Goal: Information Seeking & Learning: Compare options

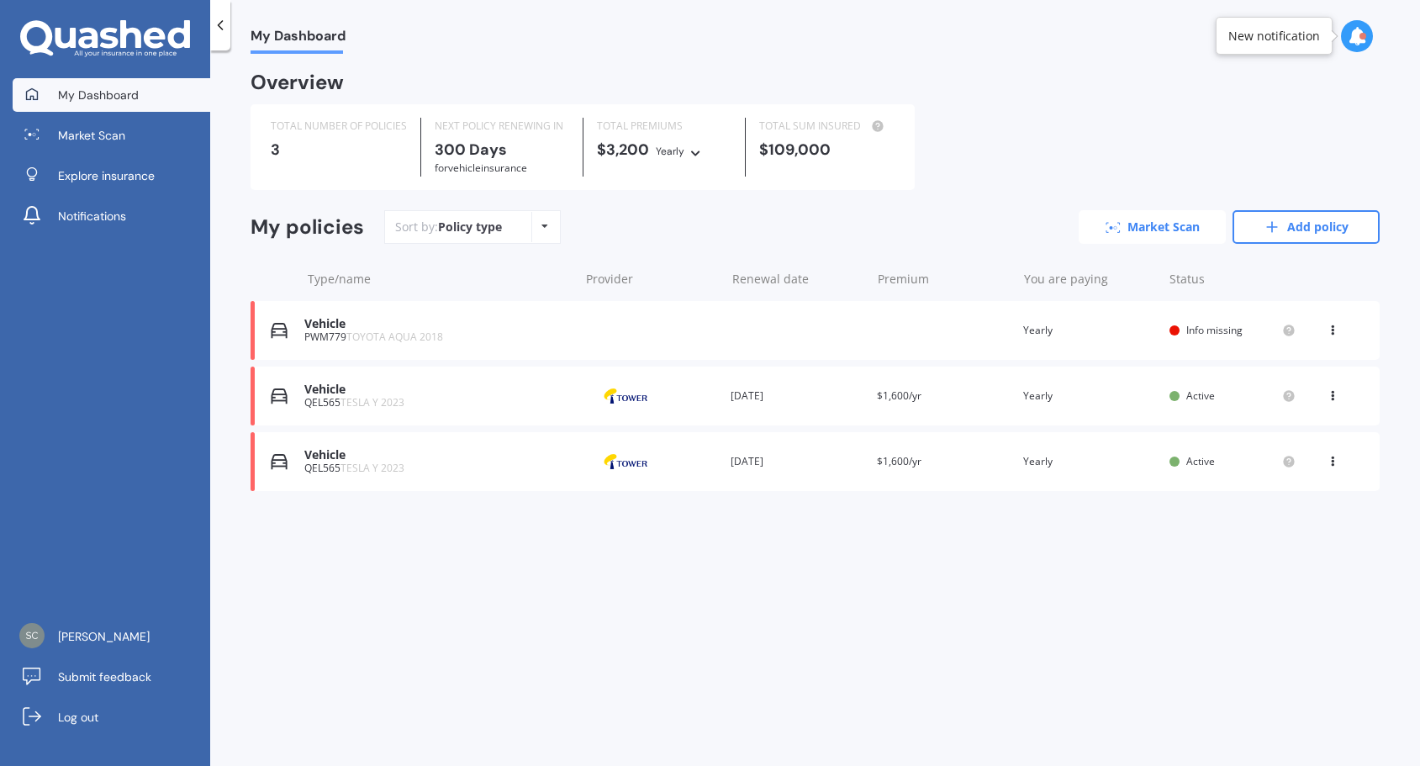
click at [1144, 231] on link "Market Scan" at bounding box center [1152, 227] width 147 height 34
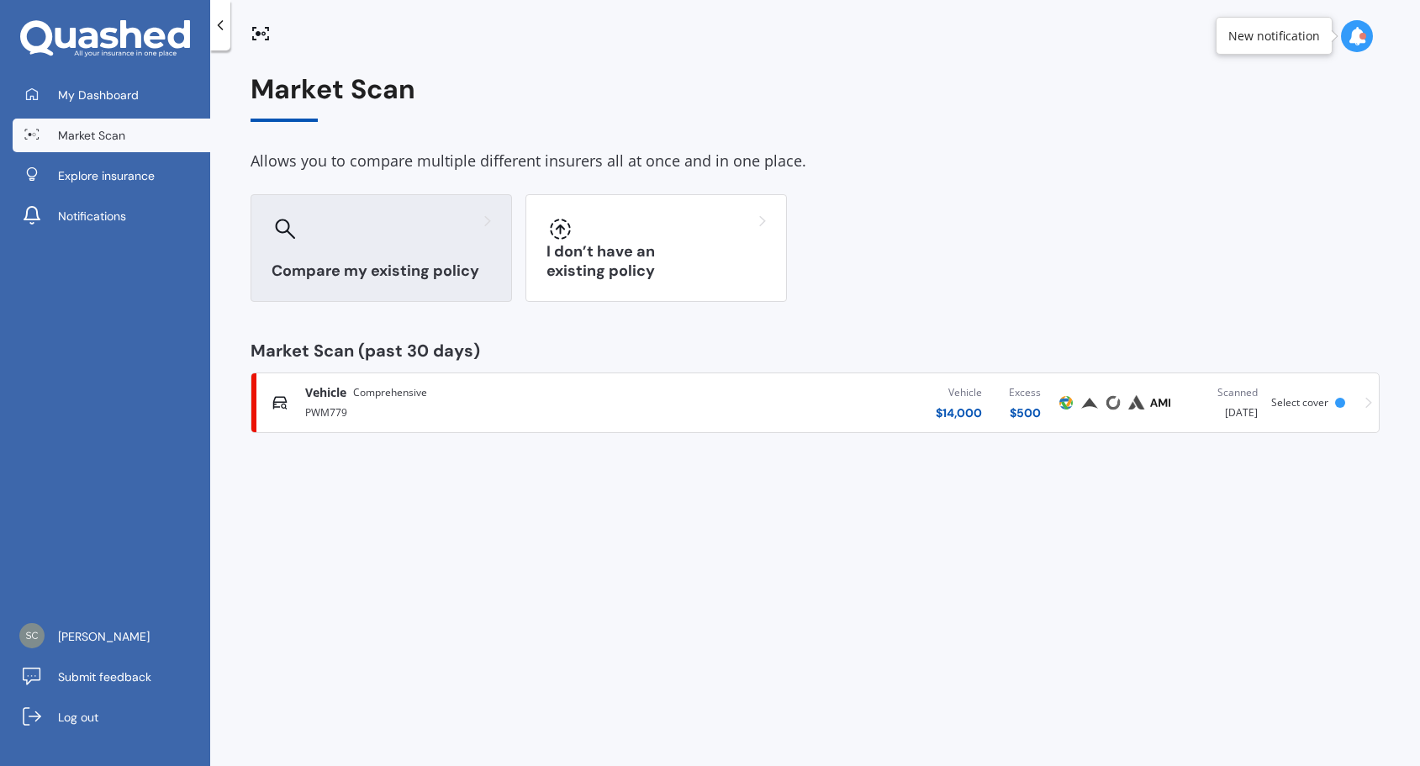
click at [382, 265] on h3 "Compare my existing policy" at bounding box center [381, 271] width 219 height 19
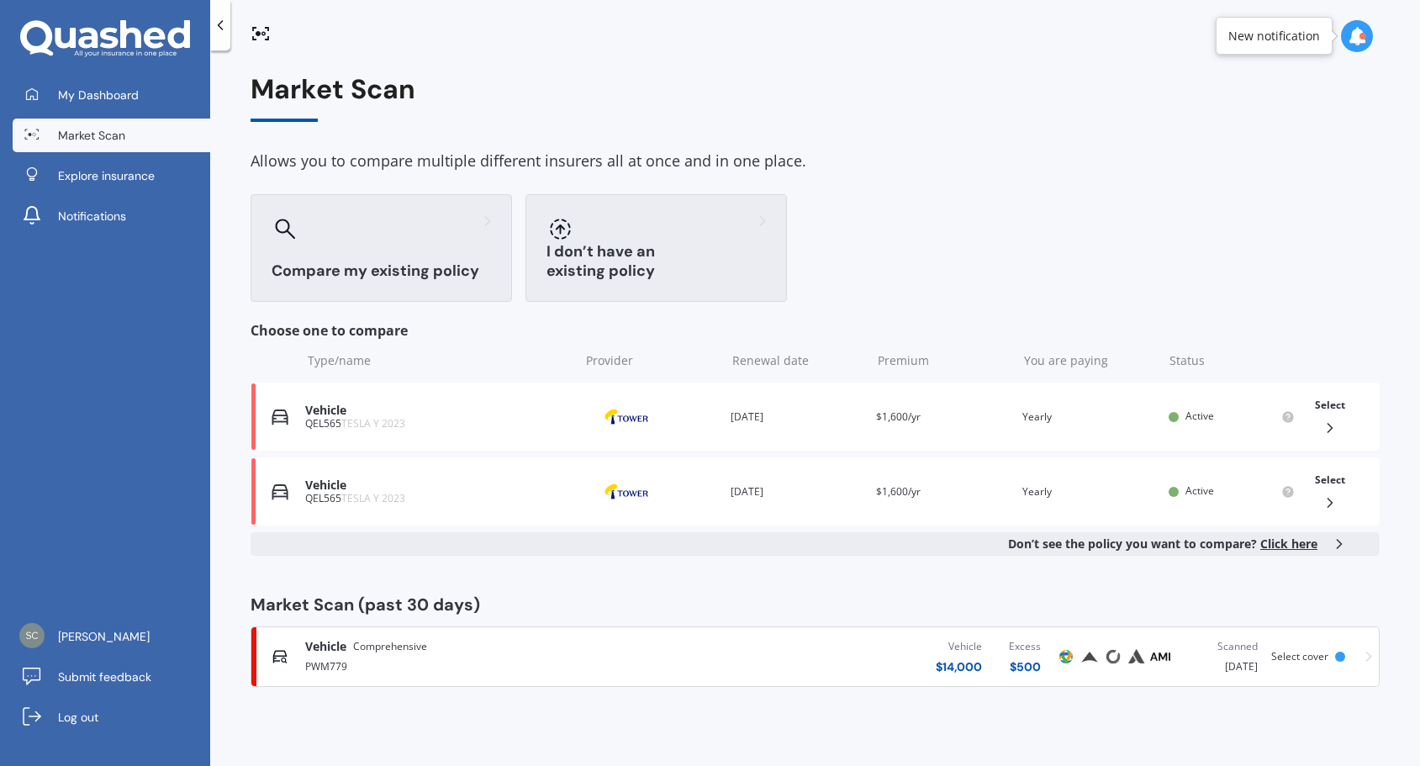
click at [651, 277] on h3 "I don’t have an existing policy" at bounding box center [656, 261] width 219 height 39
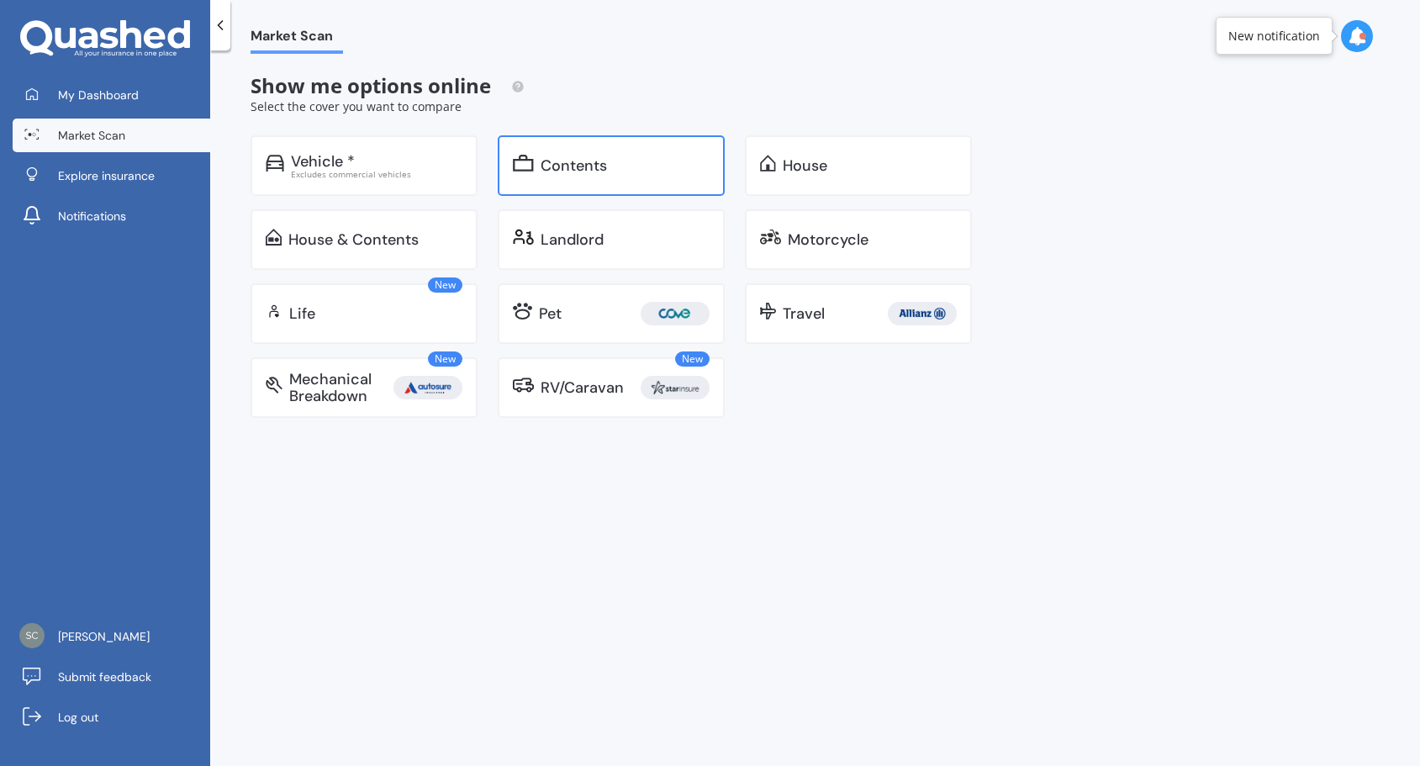
click at [641, 181] on div "Contents" at bounding box center [611, 165] width 227 height 61
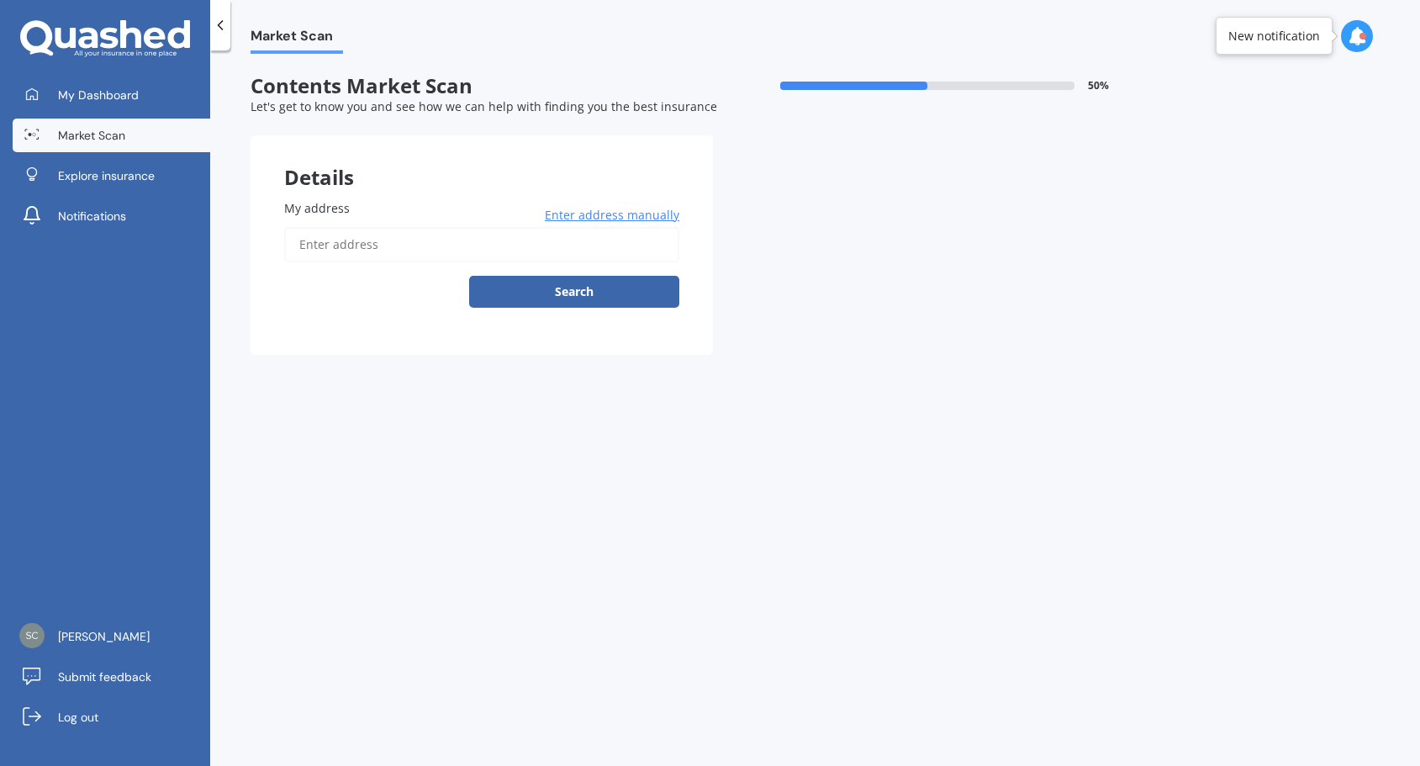
click at [374, 247] on input "My address" at bounding box center [481, 244] width 395 height 35
type input "[STREET_ADDRESS]"
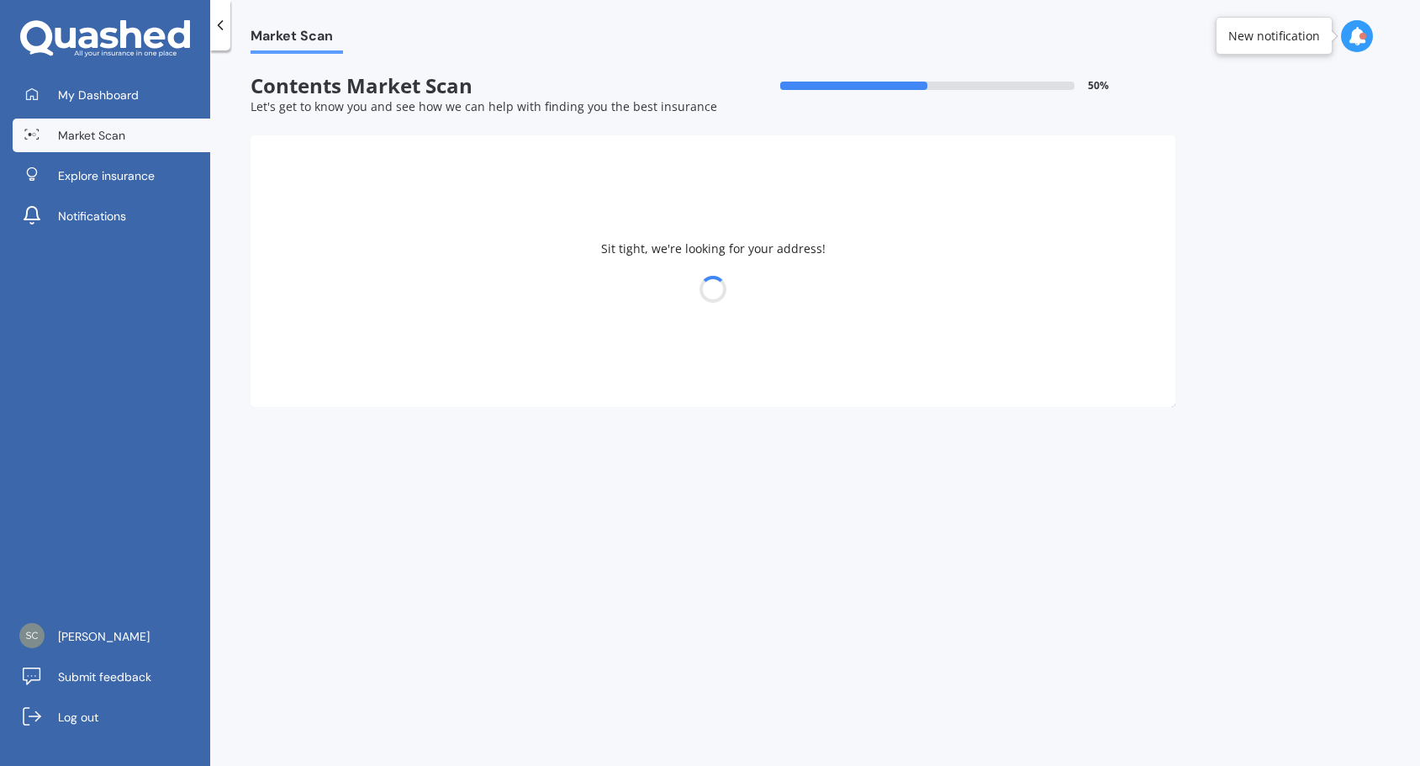
select select "15"
select select "12"
select select "1976"
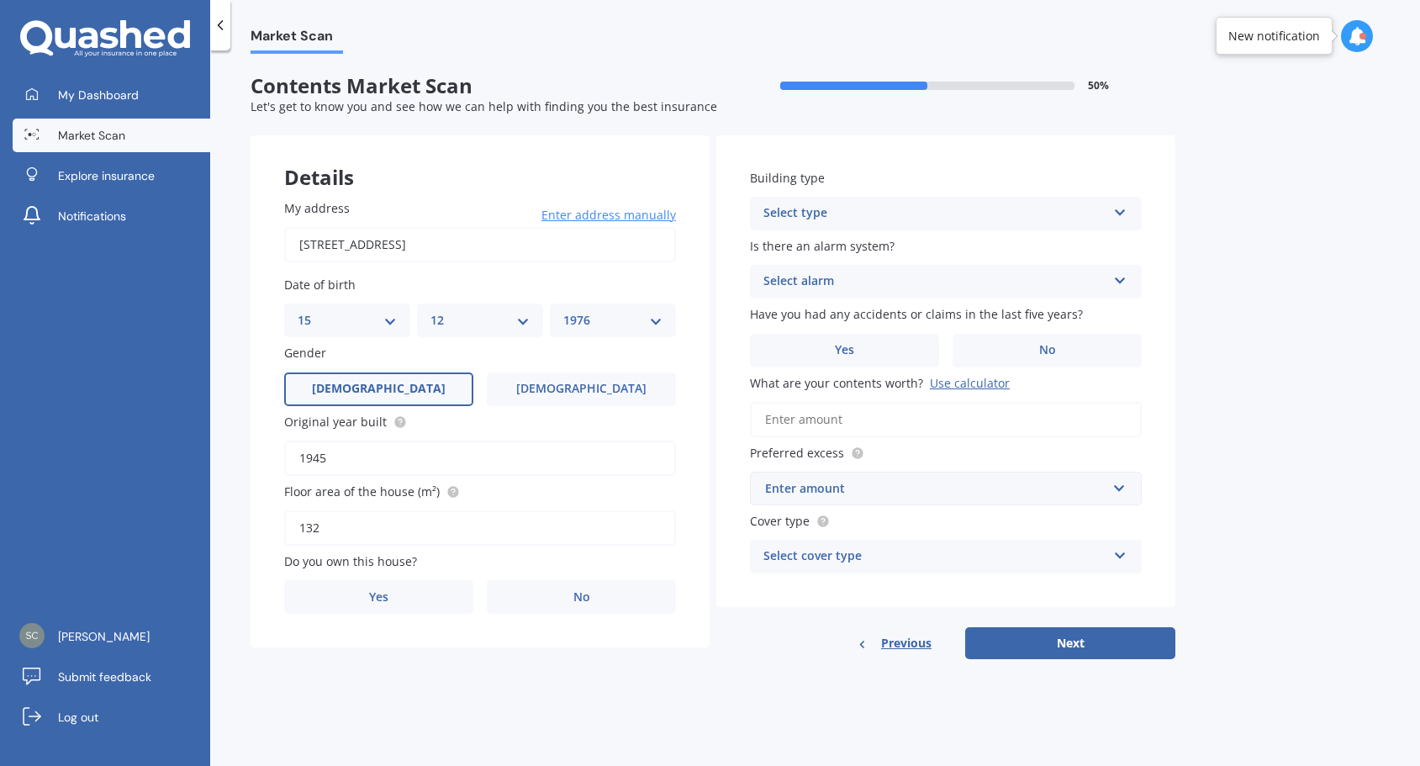
click at [909, 213] on div "Select type" at bounding box center [935, 213] width 343 height 20
click at [896, 253] on div "Freestanding" at bounding box center [946, 246] width 390 height 30
click at [1029, 346] on label "No" at bounding box center [1047, 351] width 189 height 34
click at [0, 0] on input "No" at bounding box center [0, 0] width 0 height 0
click at [861, 415] on input "What are your contents worth? Use calculator" at bounding box center [946, 419] width 392 height 35
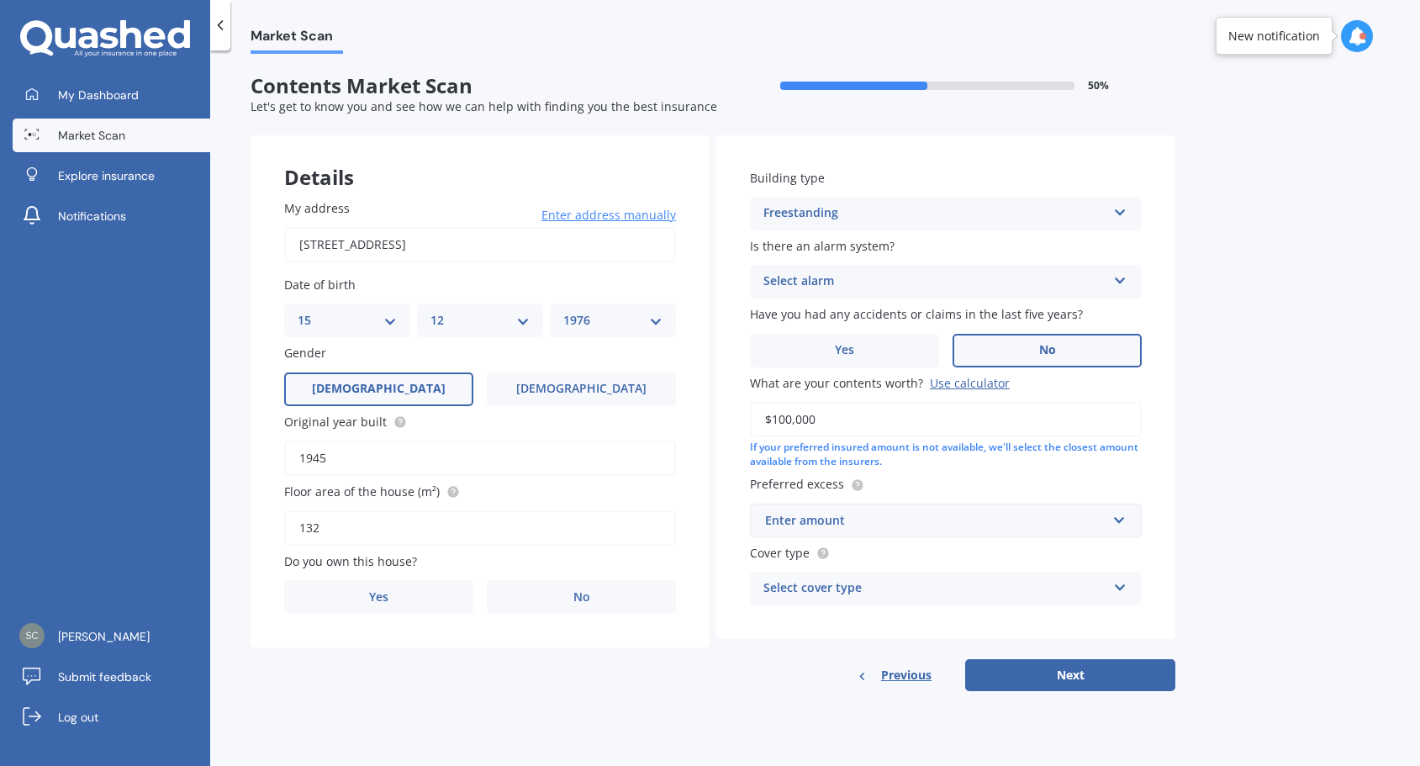
type input "$100,000"
click at [933, 522] on div "Enter amount" at bounding box center [935, 520] width 341 height 18
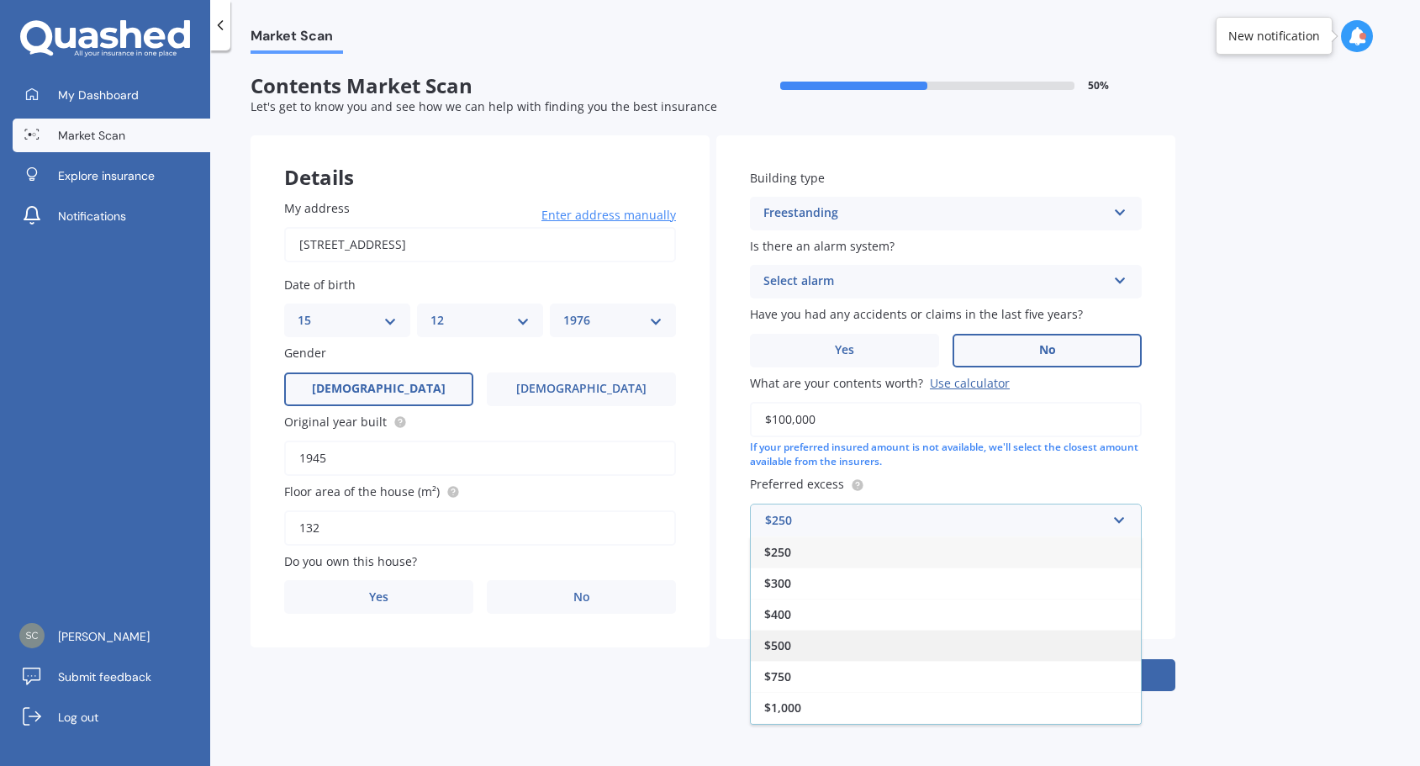
click at [868, 641] on div "$500" at bounding box center [946, 645] width 390 height 31
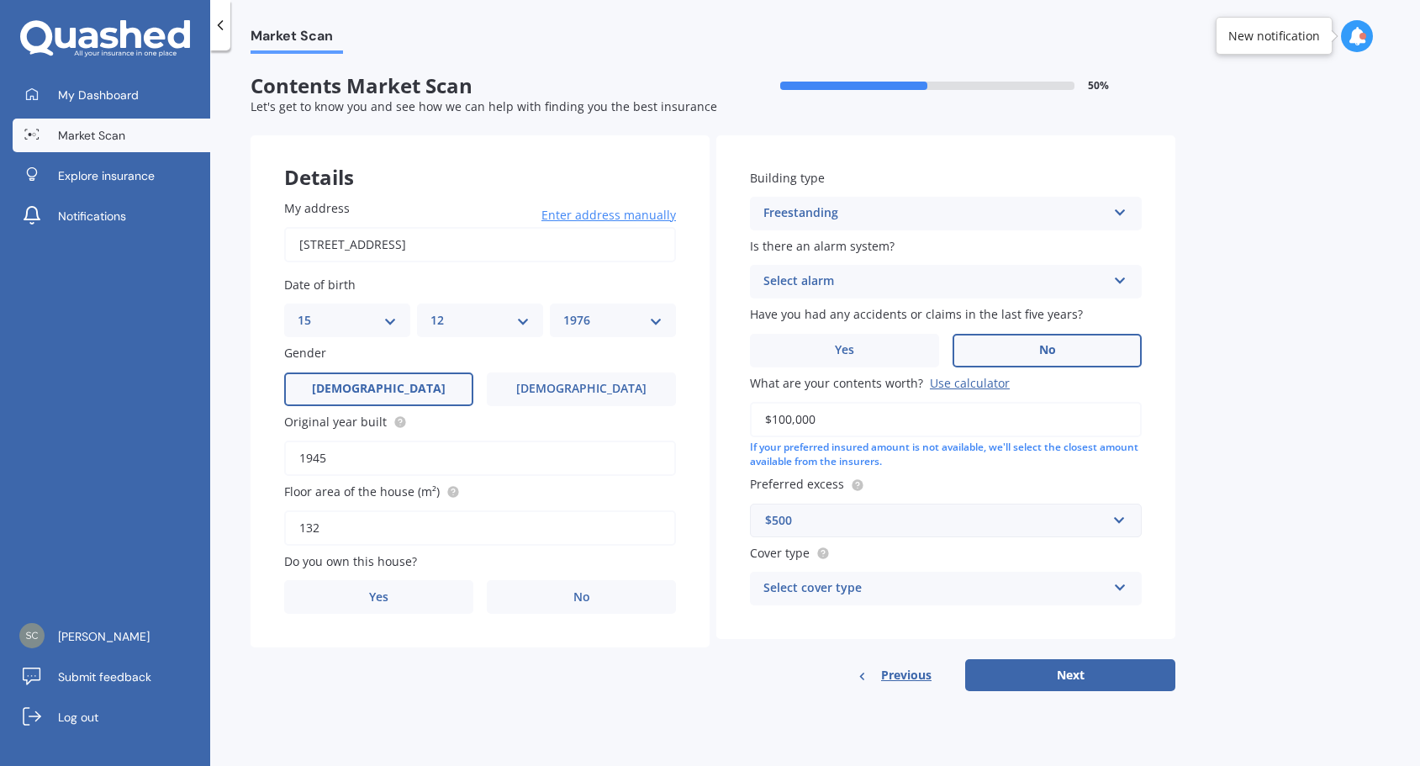
click at [938, 594] on div "Select cover type" at bounding box center [935, 589] width 343 height 20
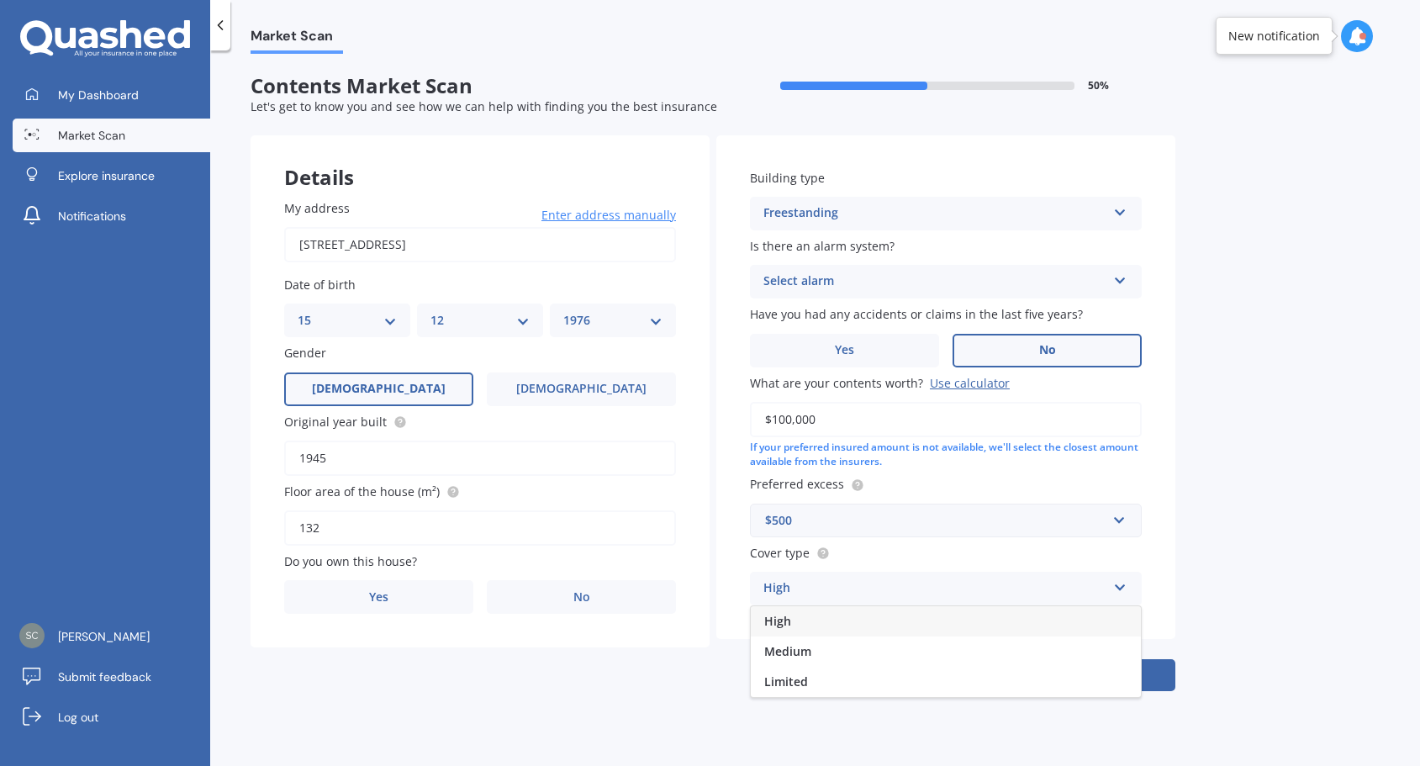
click at [871, 624] on div "High" at bounding box center [946, 621] width 390 height 30
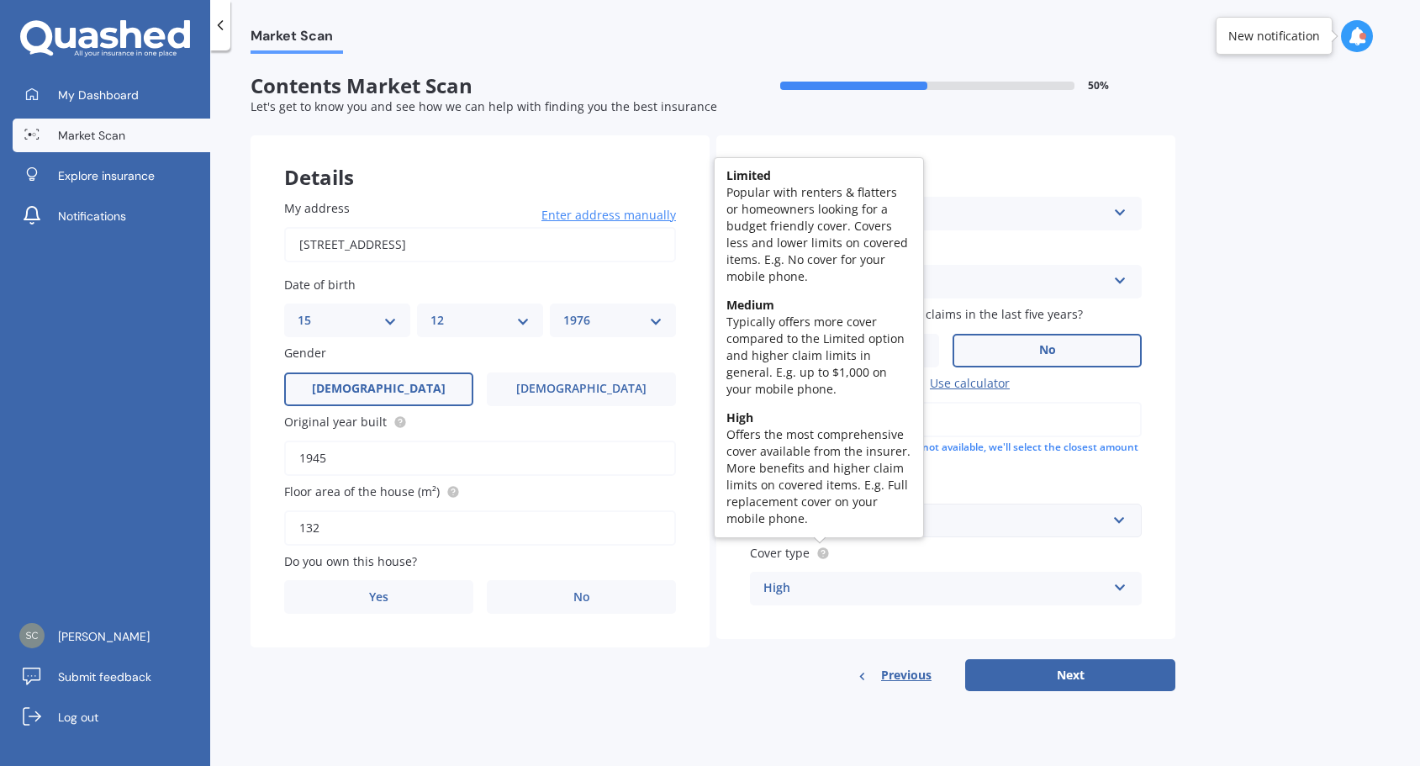
click at [824, 552] on icon at bounding box center [823, 552] width 3 height 3
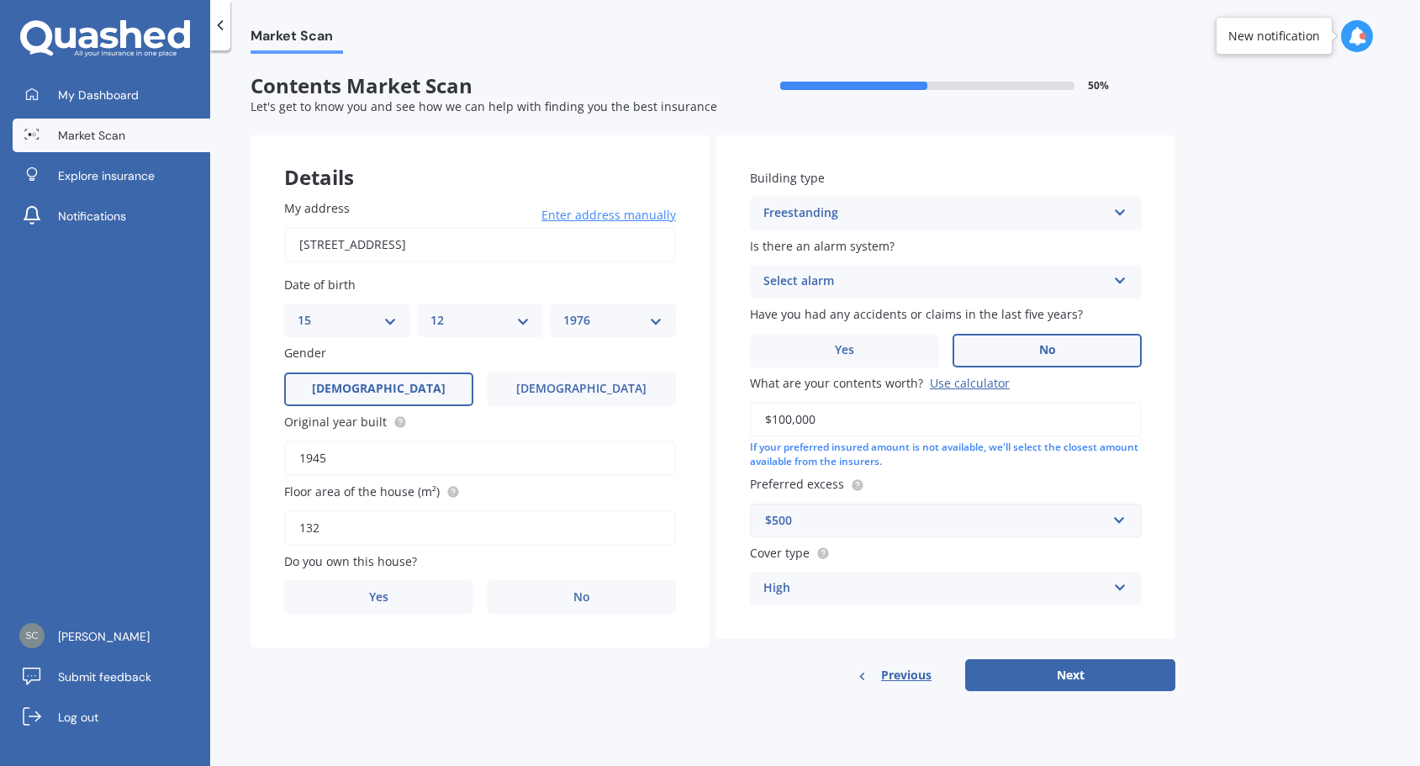
click at [852, 589] on div "High" at bounding box center [935, 589] width 343 height 20
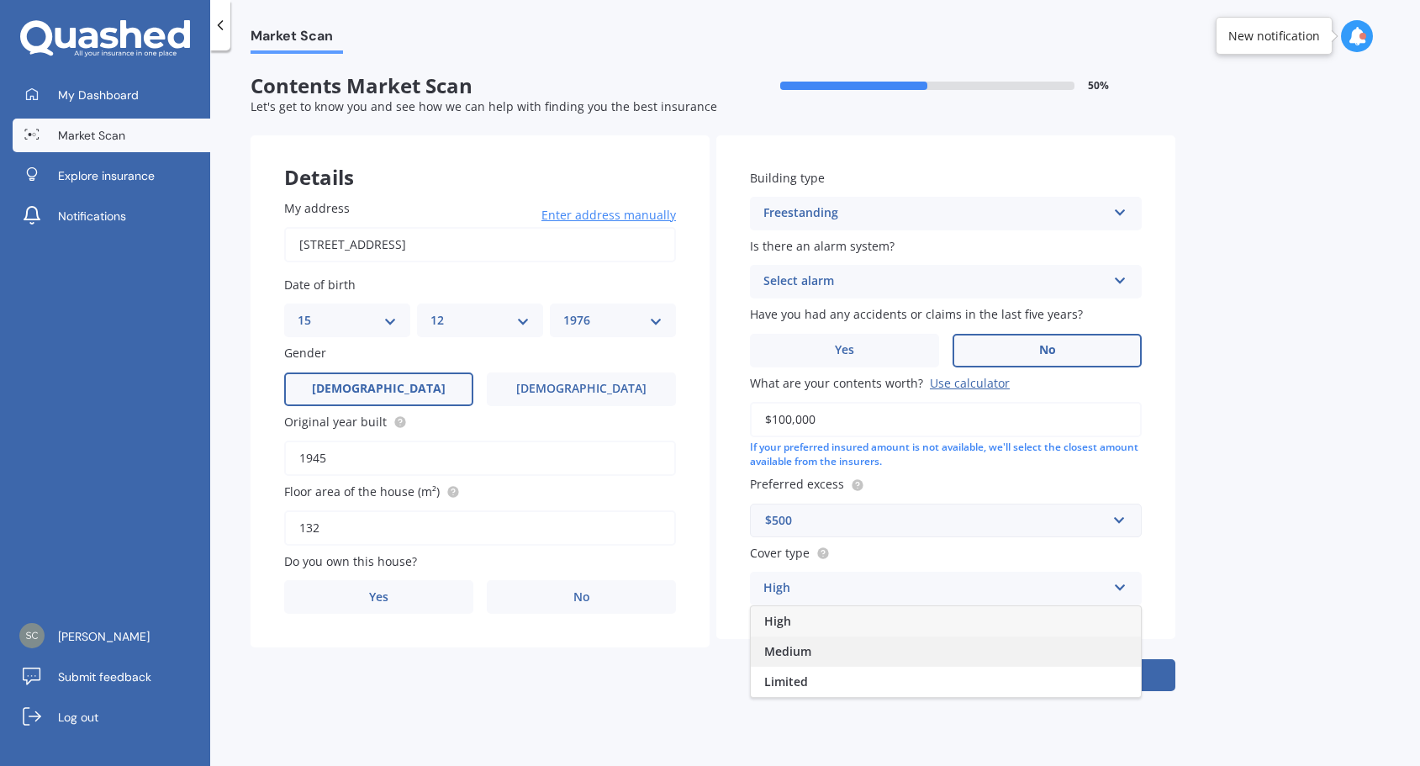
click at [827, 645] on div "Medium" at bounding box center [946, 652] width 390 height 30
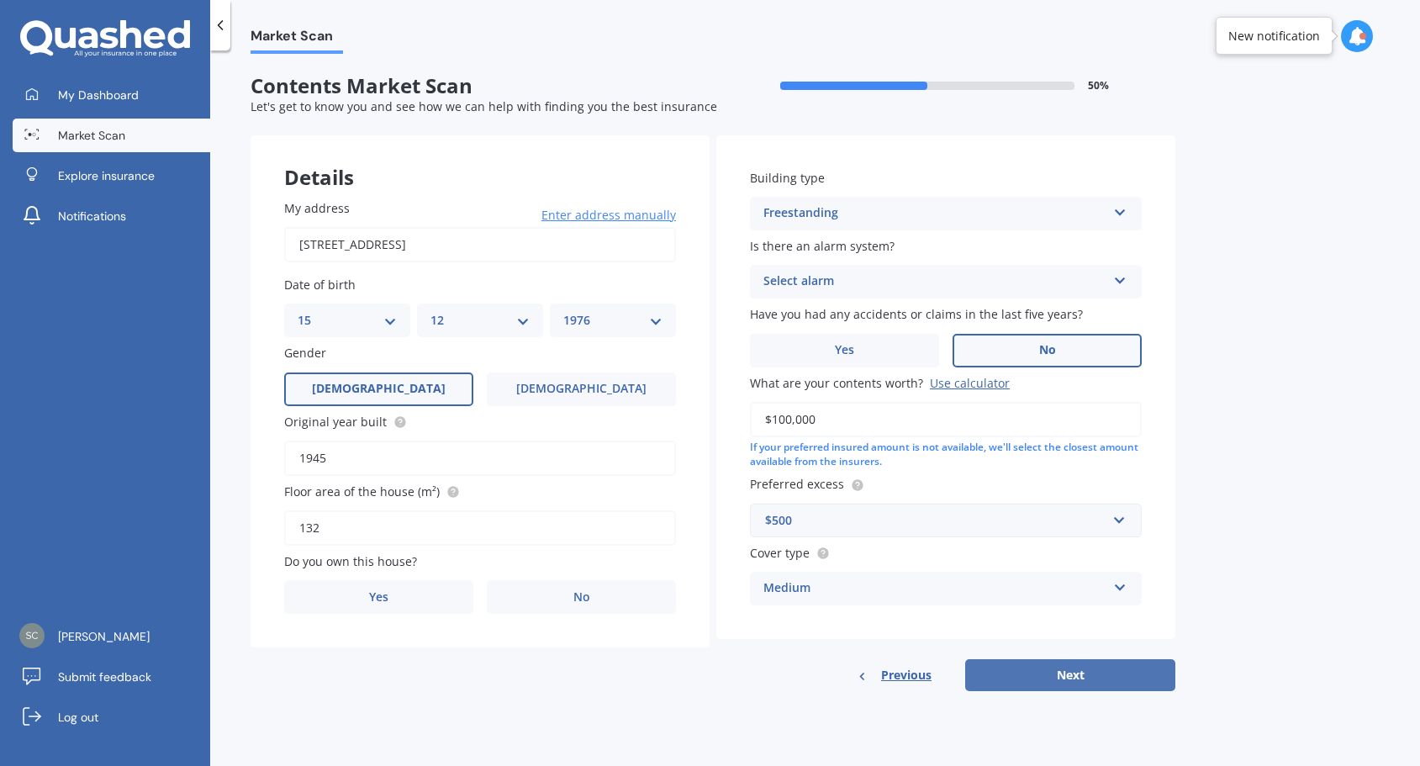
click at [1037, 663] on button "Next" at bounding box center [1070, 675] width 210 height 32
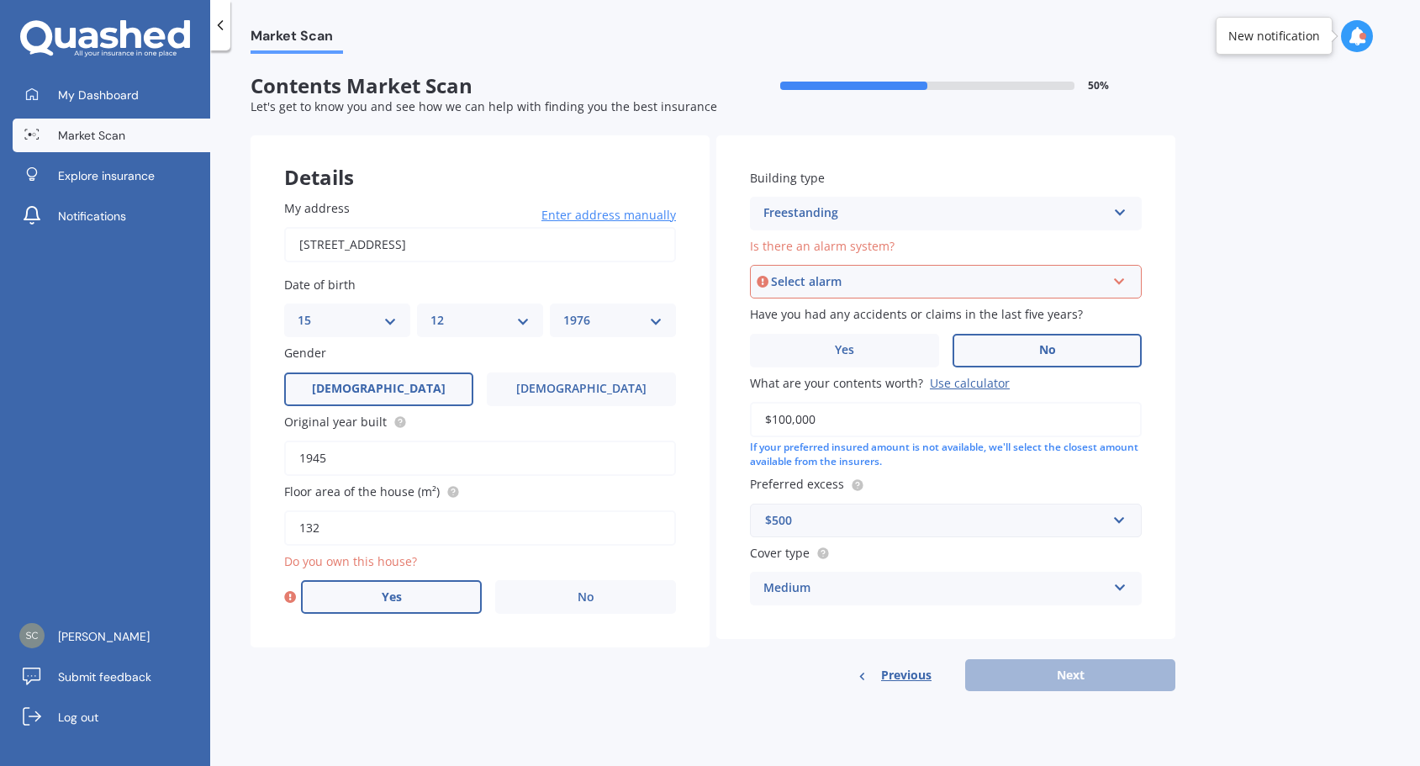
click at [399, 595] on span "Yes" at bounding box center [392, 597] width 20 height 14
click at [0, 0] on input "Yes" at bounding box center [0, 0] width 0 height 0
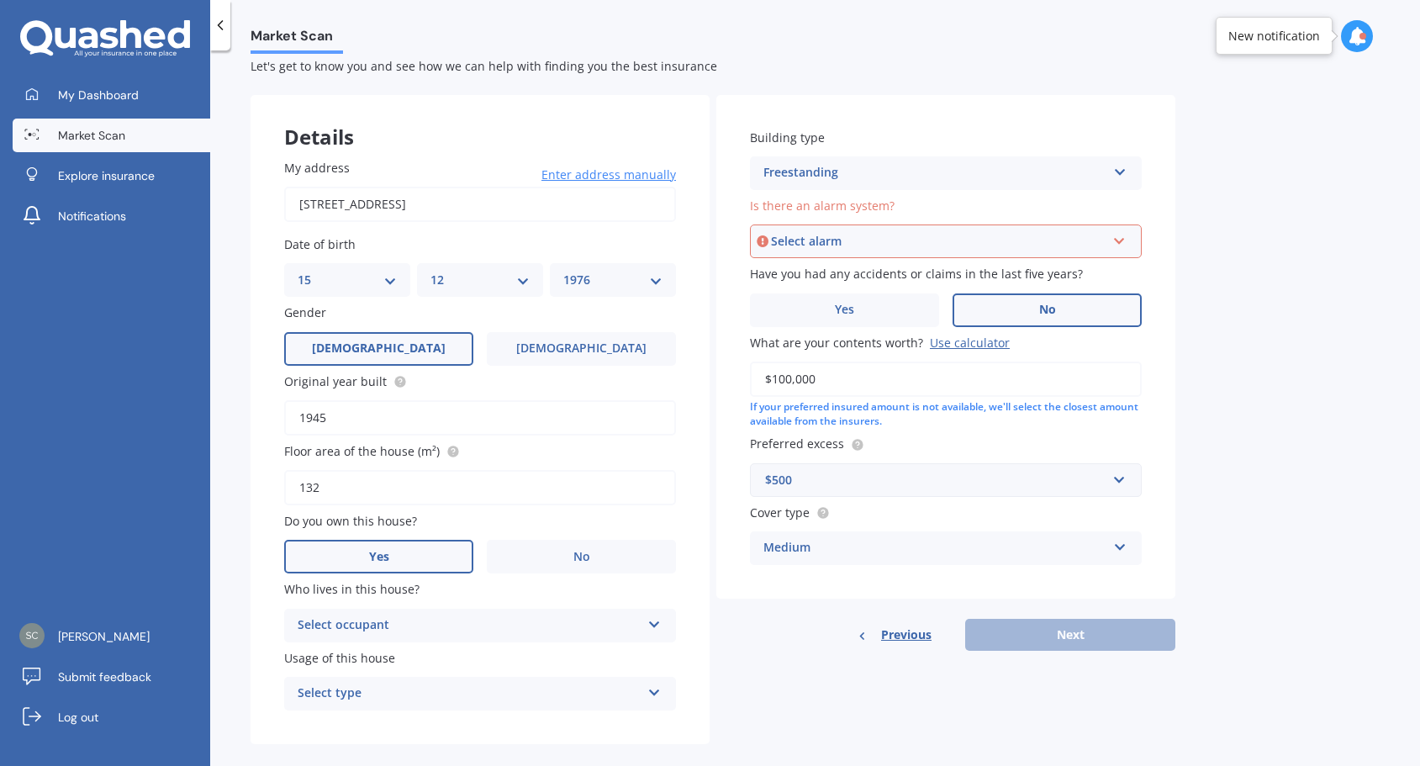
scroll to position [62, 0]
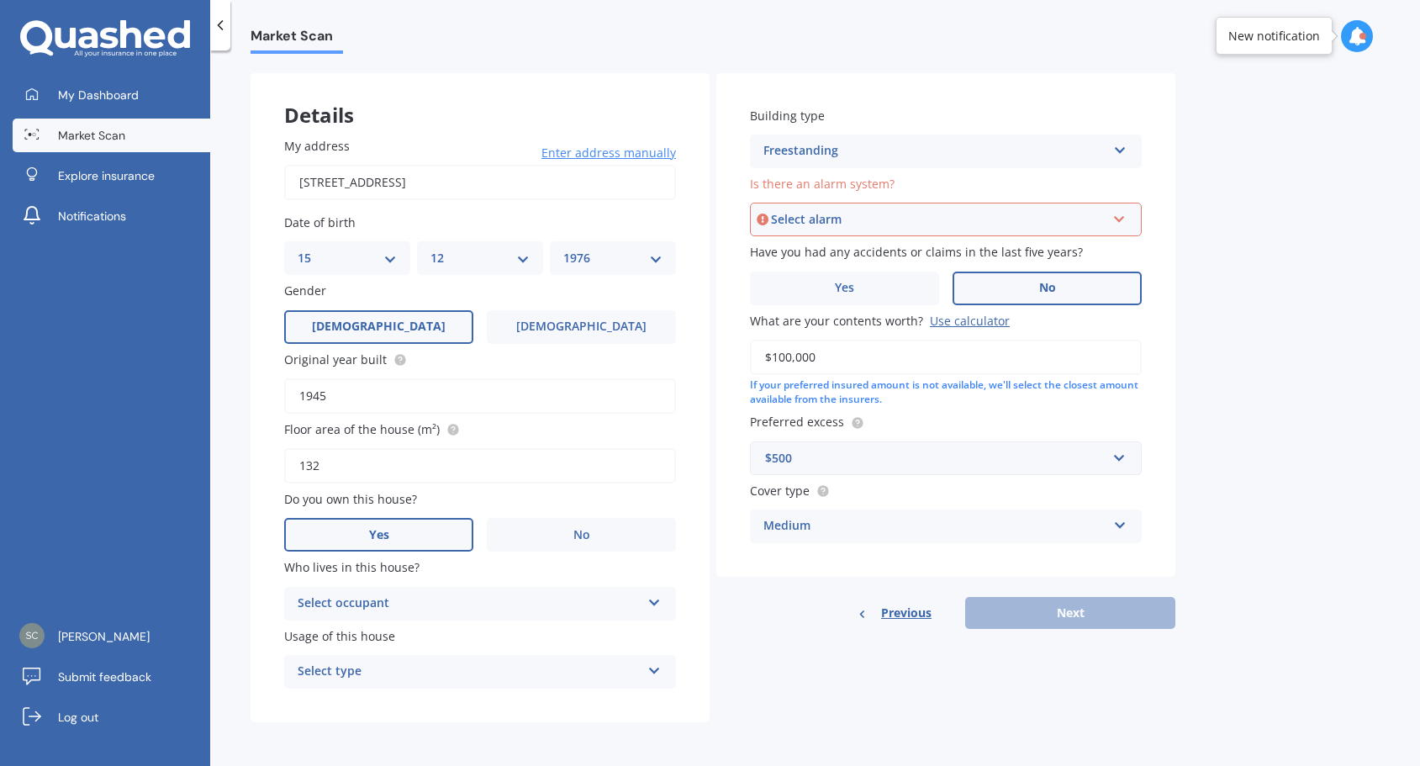
click at [509, 598] on div "Select occupant" at bounding box center [469, 604] width 343 height 20
click at [482, 641] on div "Owner" at bounding box center [480, 636] width 390 height 30
click at [529, 666] on div "Select type" at bounding box center [469, 672] width 343 height 20
click at [474, 700] on div "Permanent" at bounding box center [480, 705] width 390 height 30
click at [917, 215] on div "Select alarm" at bounding box center [938, 219] width 335 height 18
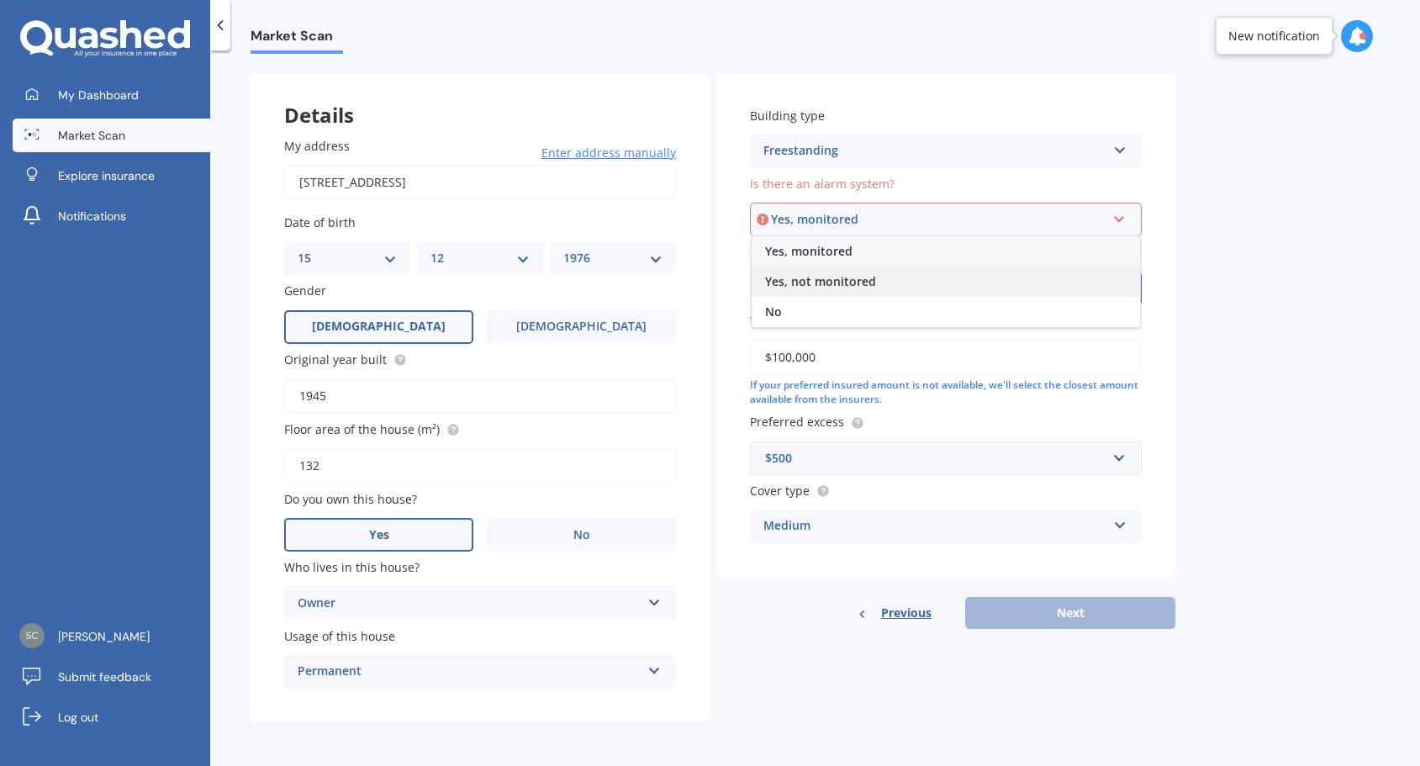
click at [844, 277] on span "Yes, not monitored" at bounding box center [820, 281] width 111 height 16
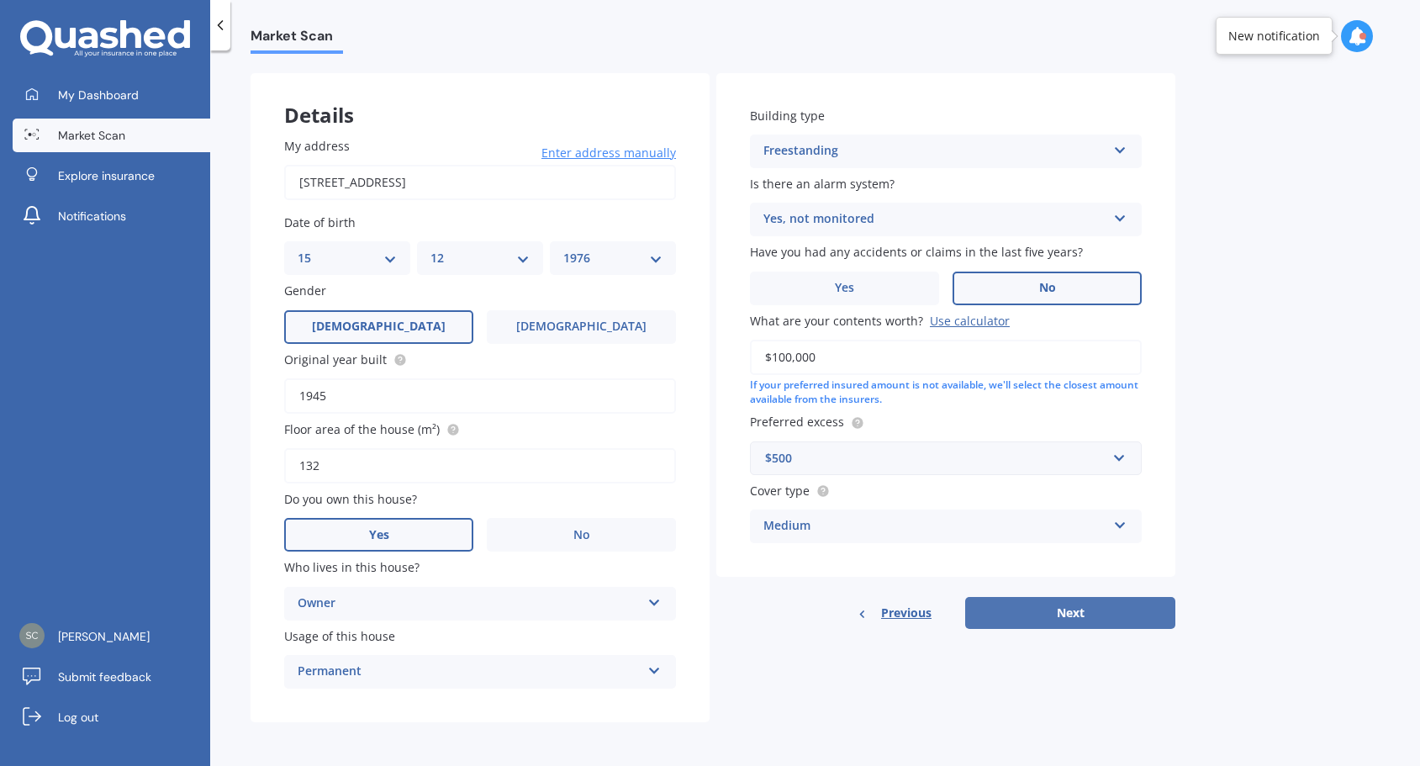
click at [1061, 613] on button "Next" at bounding box center [1070, 613] width 210 height 32
select select "15"
select select "12"
select select "1976"
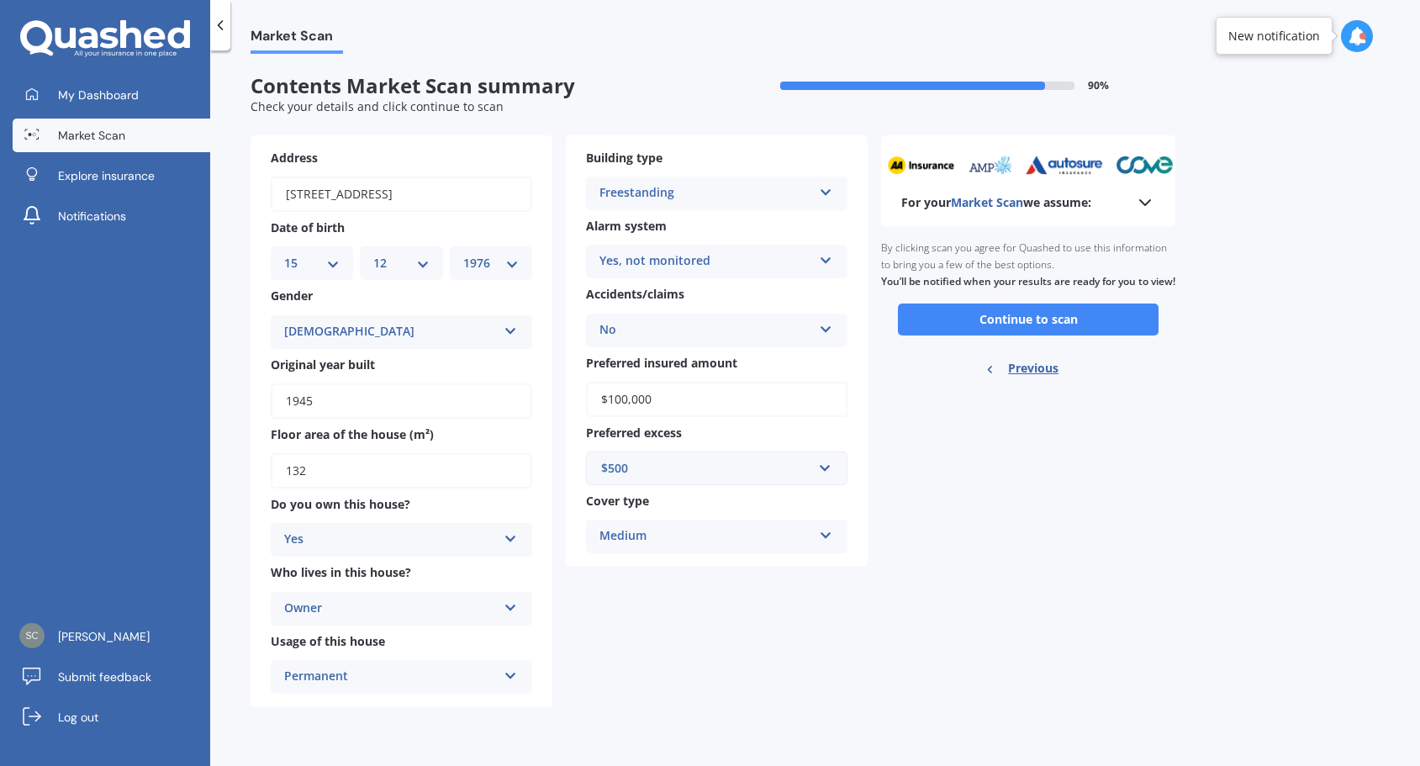
scroll to position [0, 0]
click at [1006, 336] on button "Continue to scan" at bounding box center [1028, 320] width 261 height 32
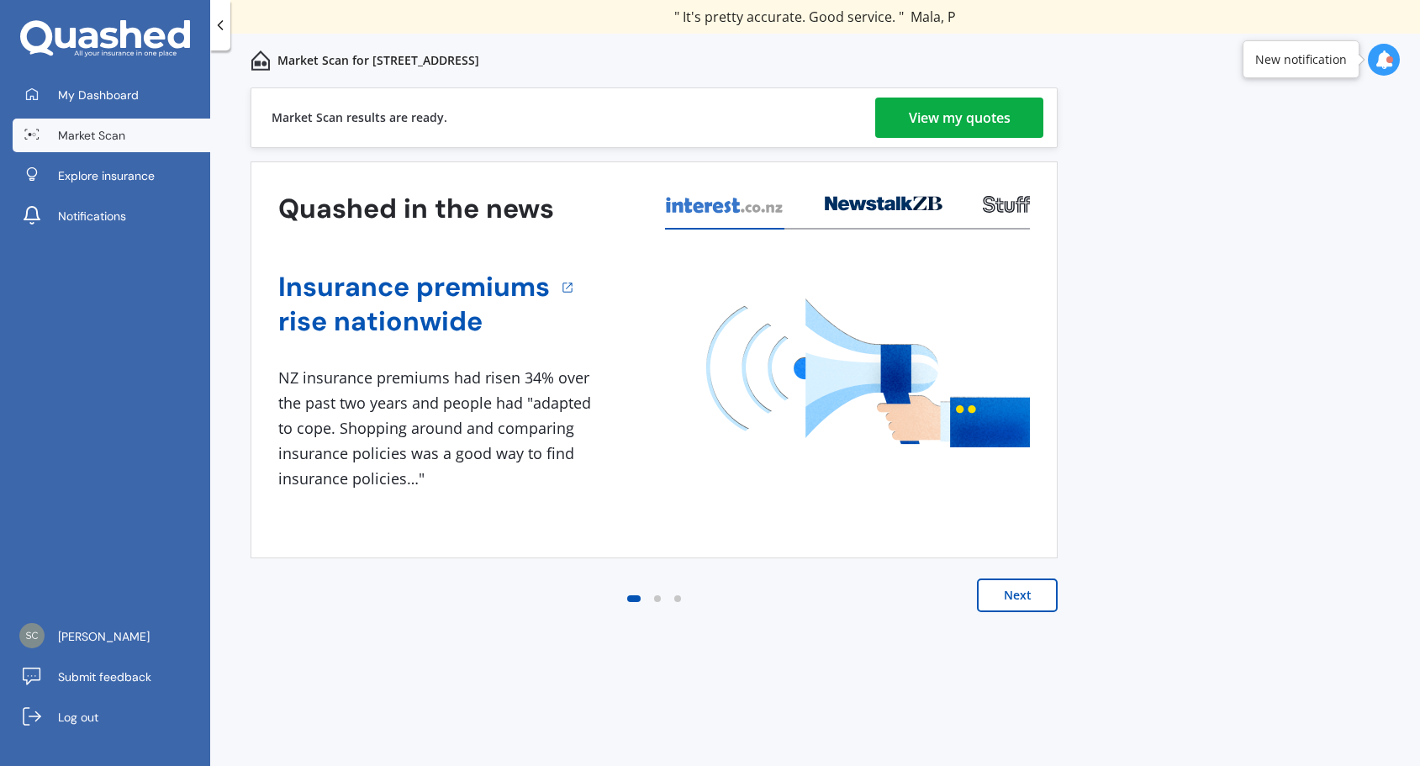
click at [978, 114] on div "View my quotes" at bounding box center [960, 118] width 102 height 40
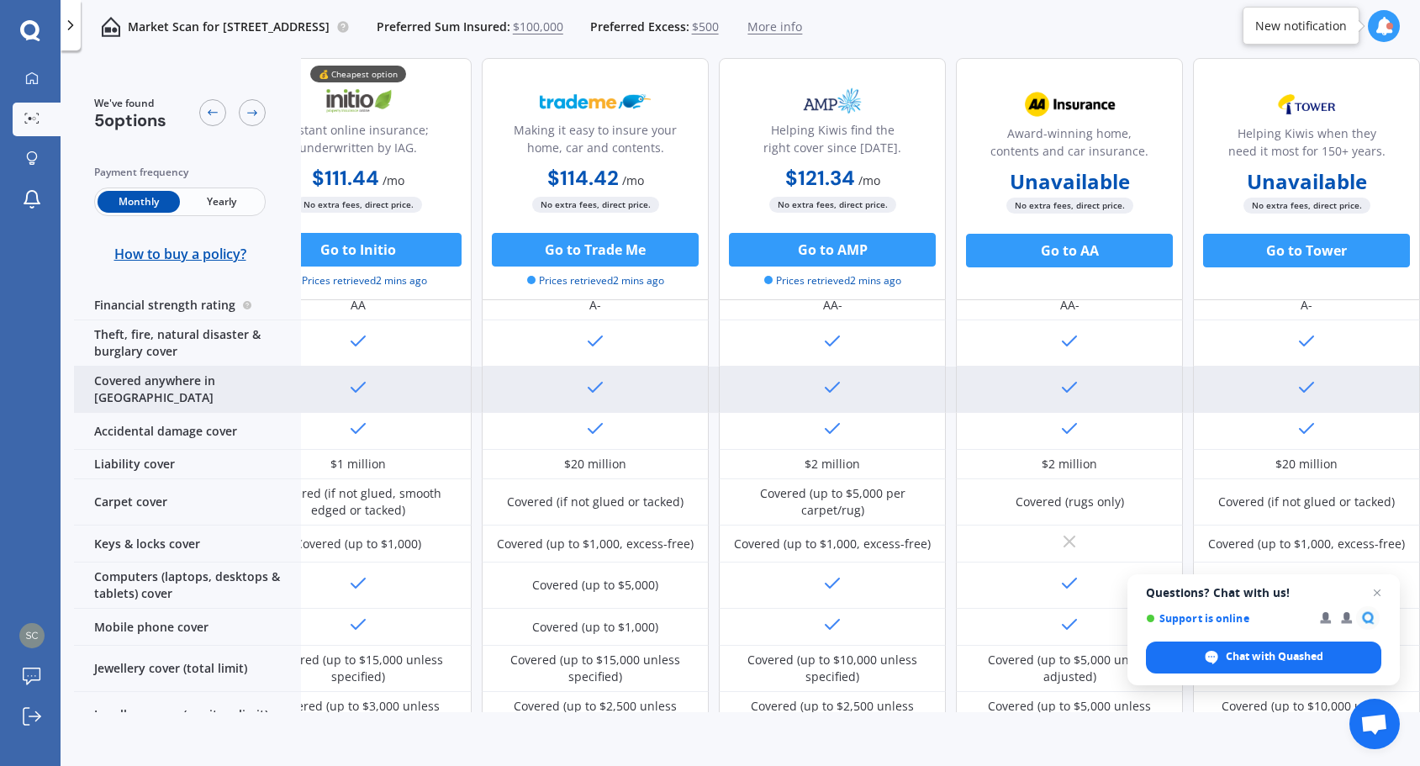
scroll to position [252, 65]
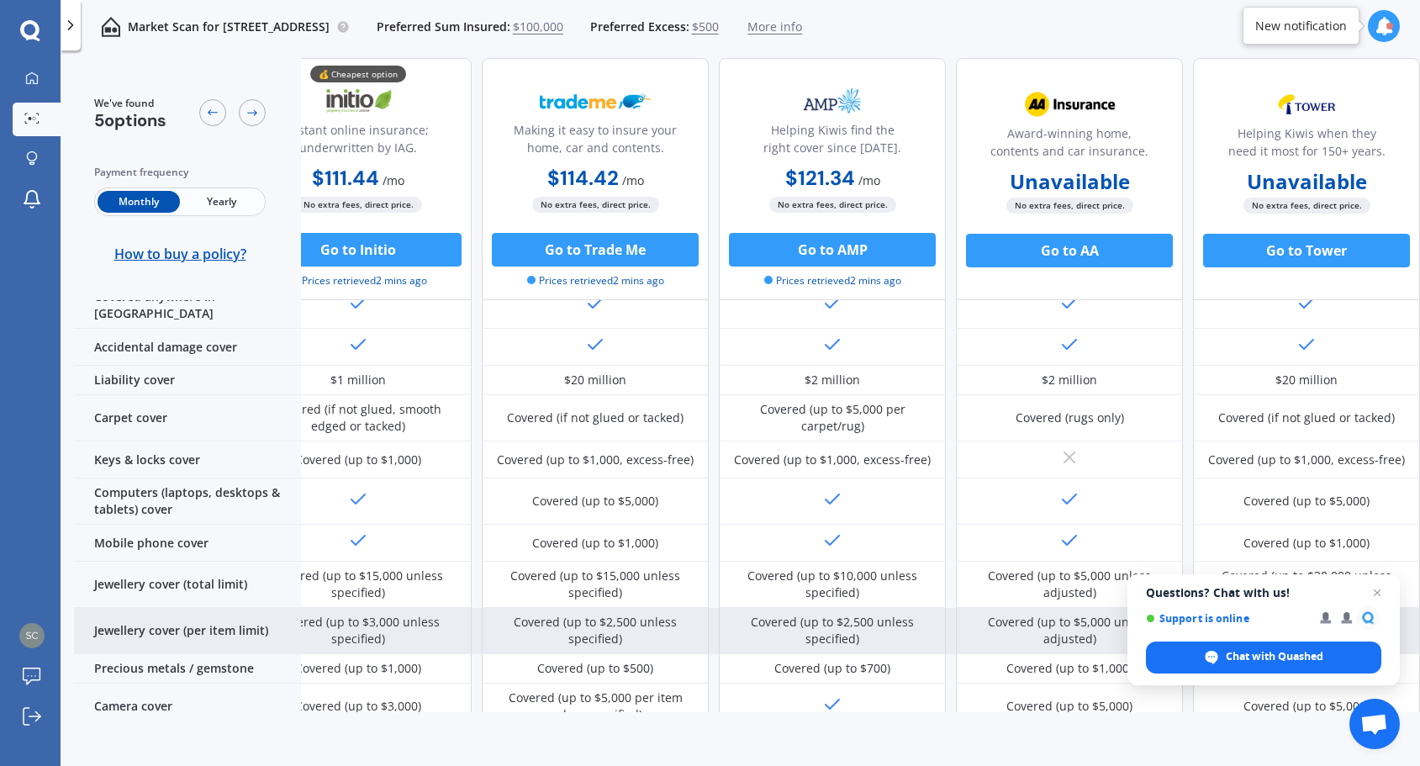
click at [1374, 593] on span "Close chat" at bounding box center [1377, 593] width 20 height 20
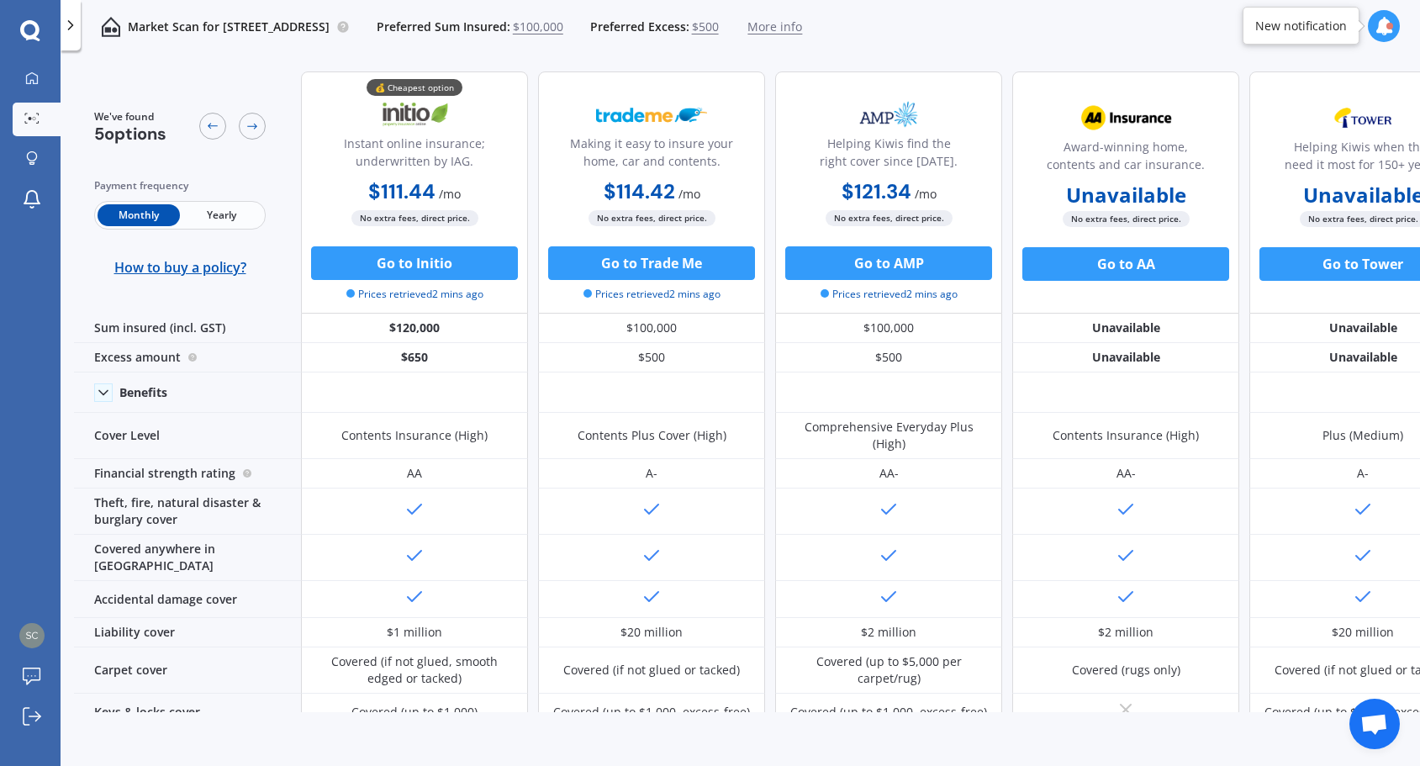
scroll to position [0, 65]
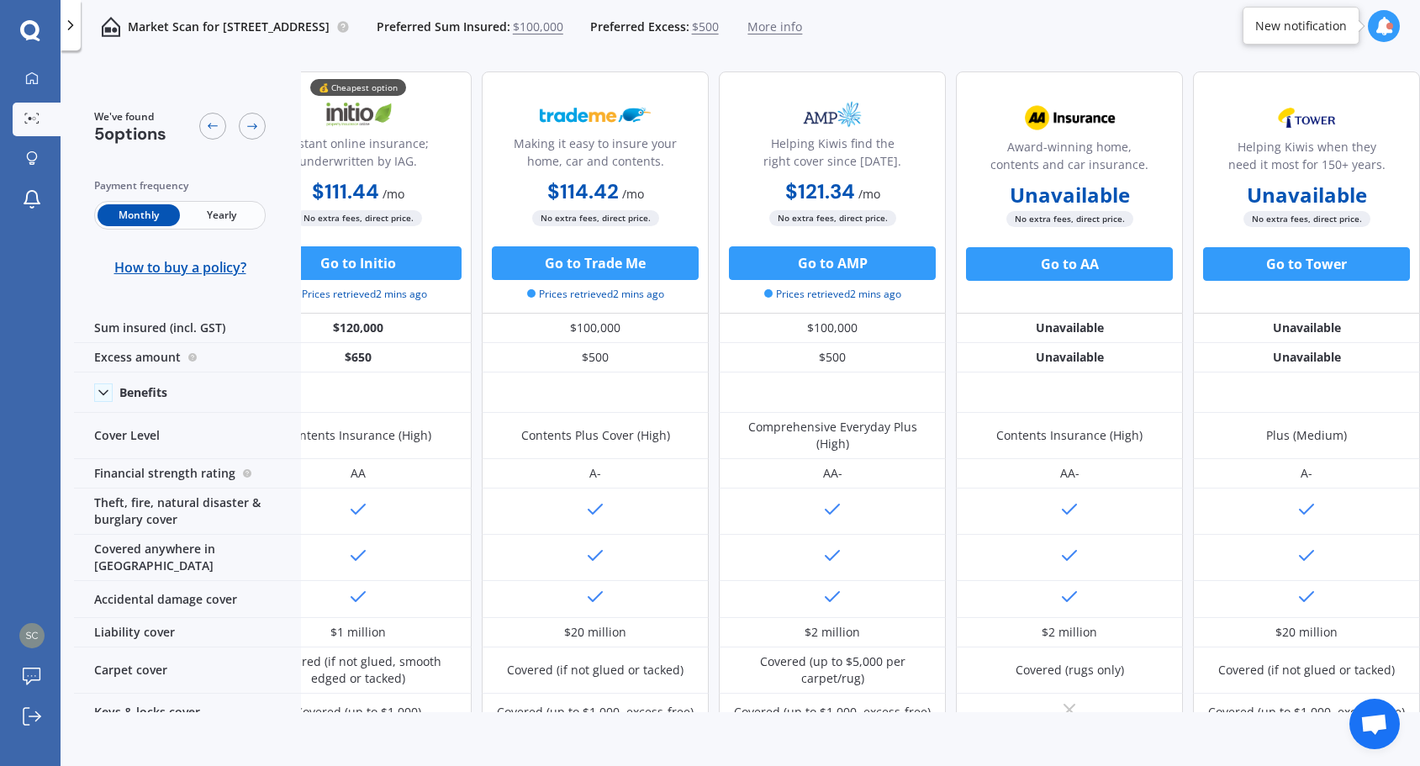
click at [71, 25] on icon at bounding box center [70, 25] width 17 height 17
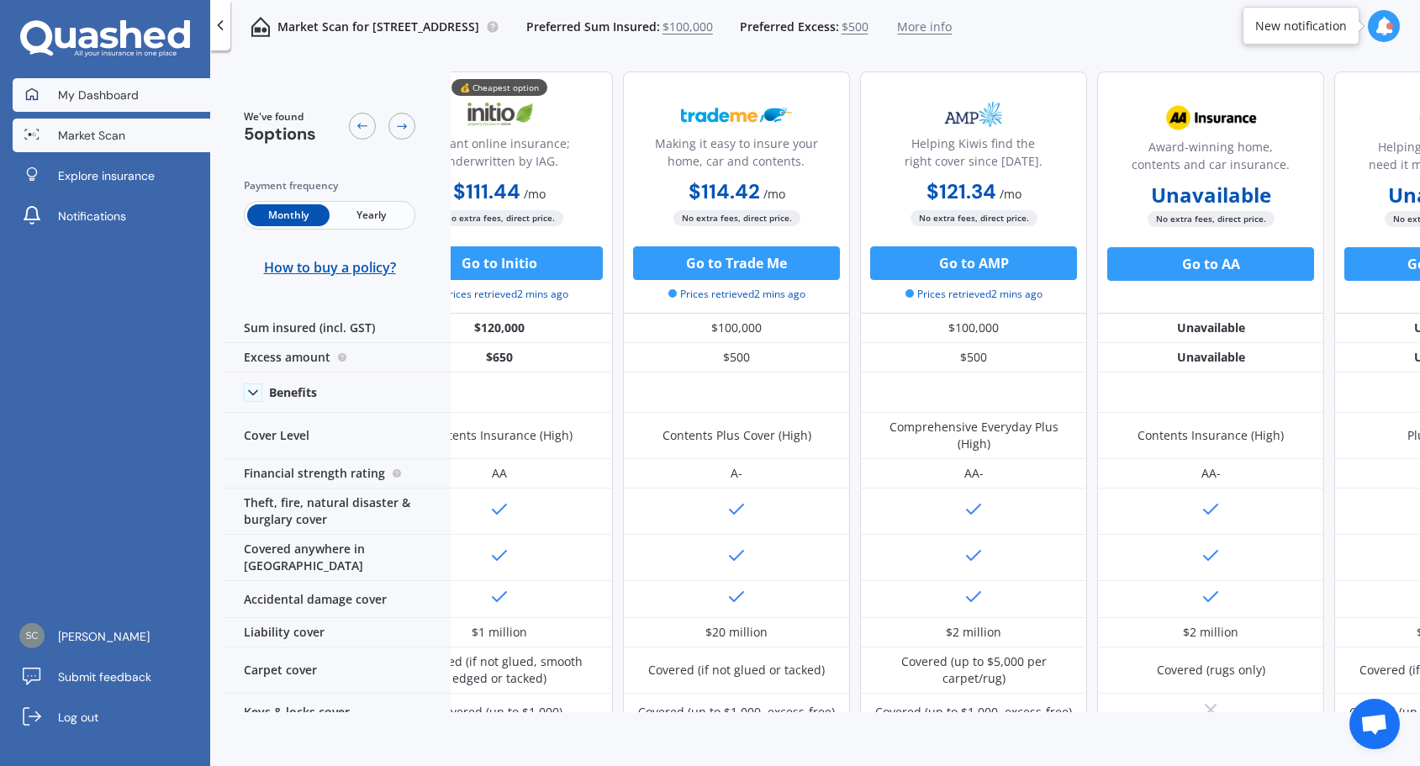
click at [119, 94] on span "My Dashboard" at bounding box center [98, 95] width 81 height 17
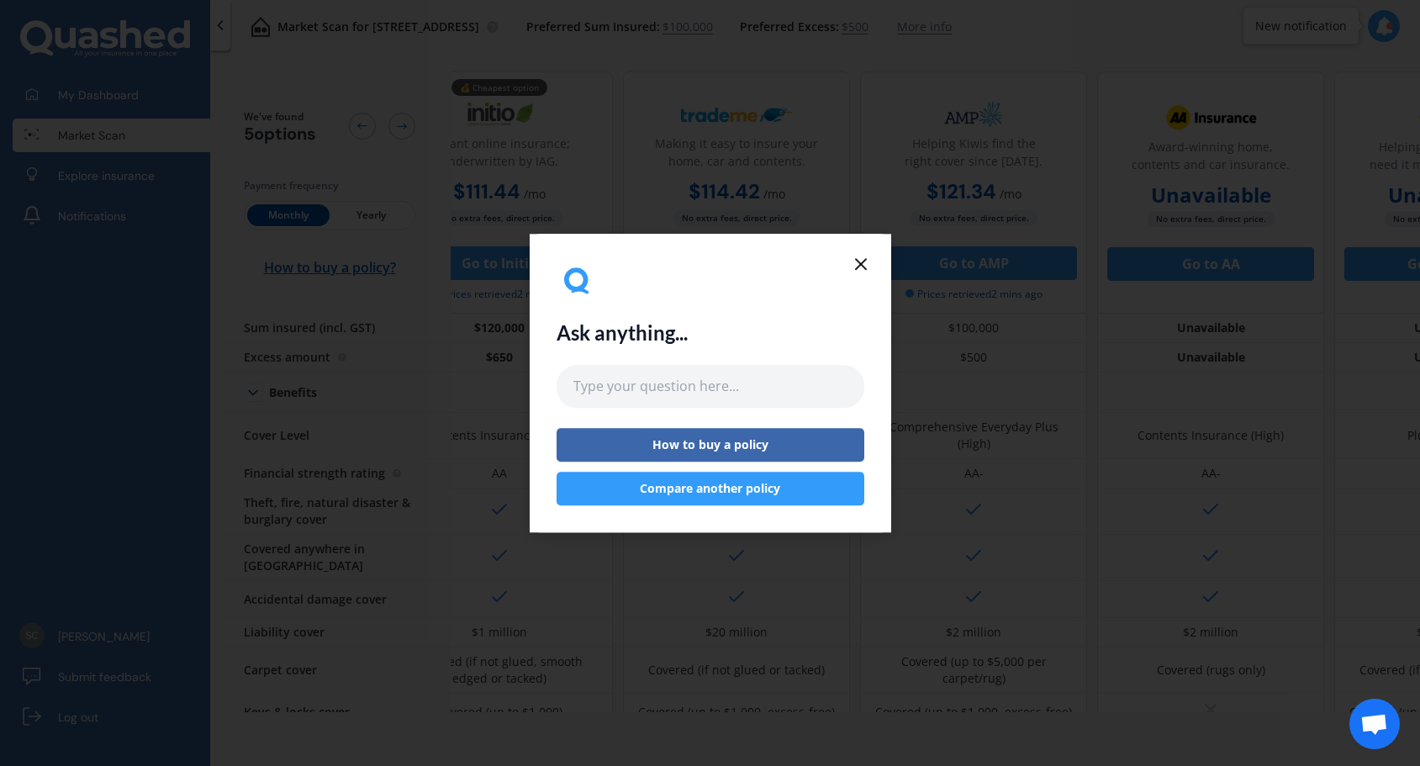
click at [727, 493] on button "Compare another policy" at bounding box center [711, 489] width 308 height 34
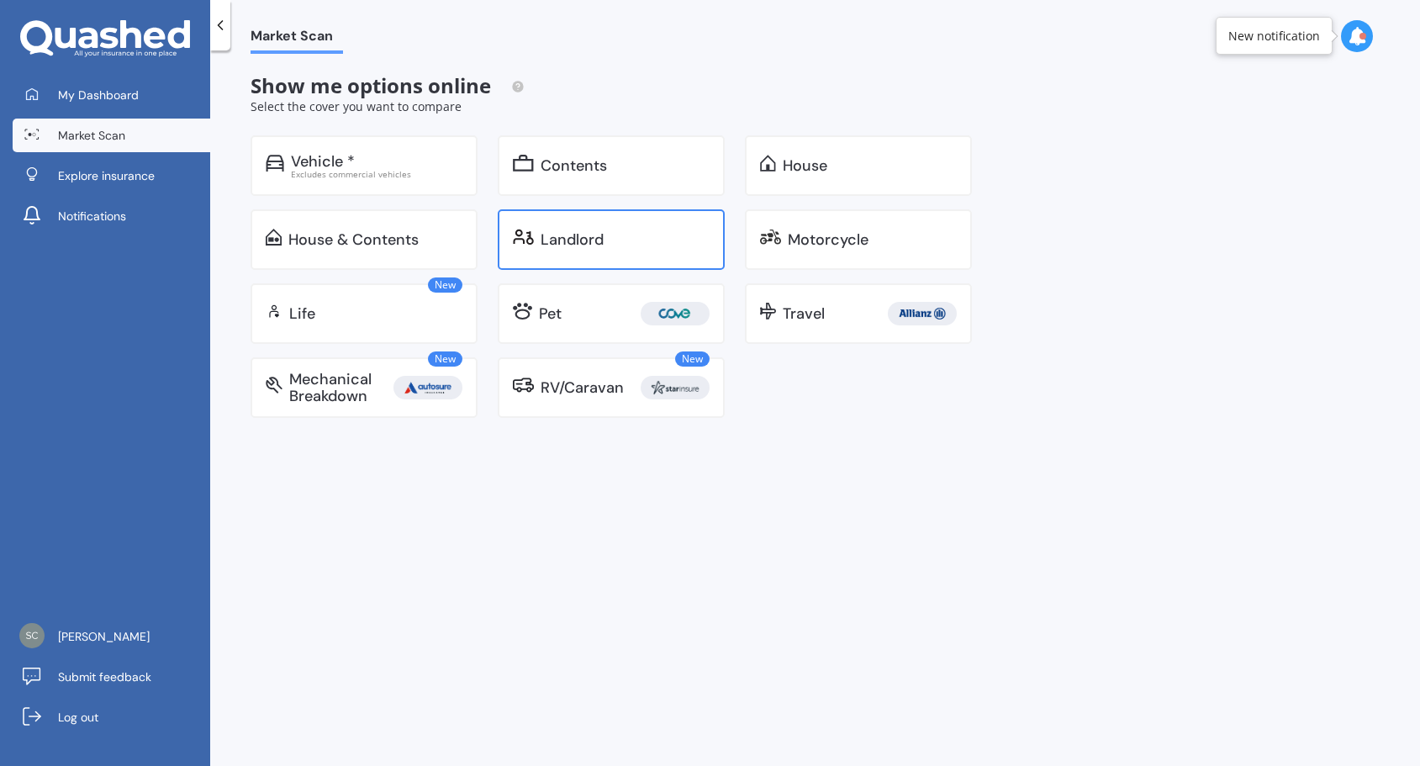
click at [633, 245] on div "Landlord" at bounding box center [625, 239] width 169 height 17
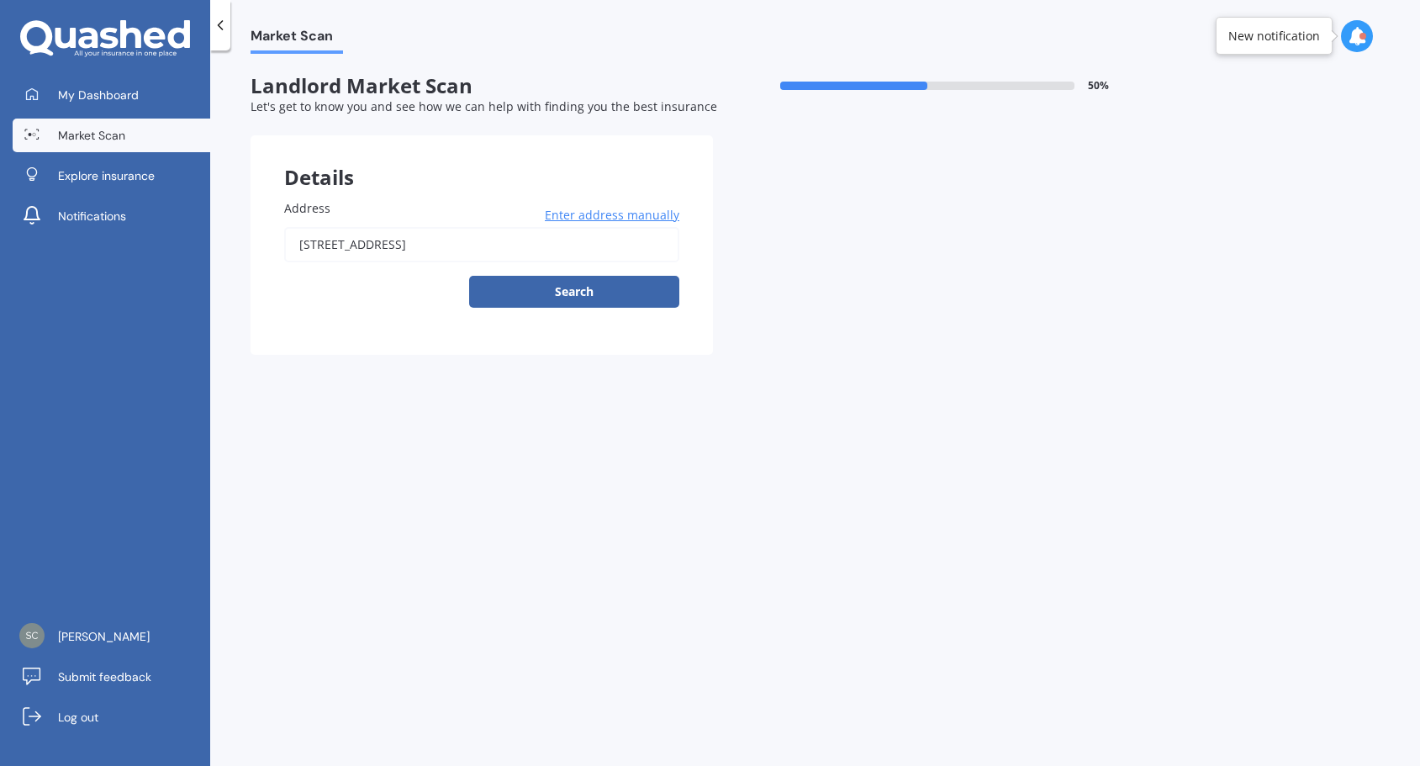
drag, startPoint x: 578, startPoint y: 241, endPoint x: 185, endPoint y: 252, distance: 392.8
click at [186, 252] on div "My Dashboard Market Scan Explore insurance Notifications [PERSON_NAME] b Submit…" at bounding box center [710, 383] width 1420 height 766
type input "[STREET_ADDRESS][PERSON_NAME]"
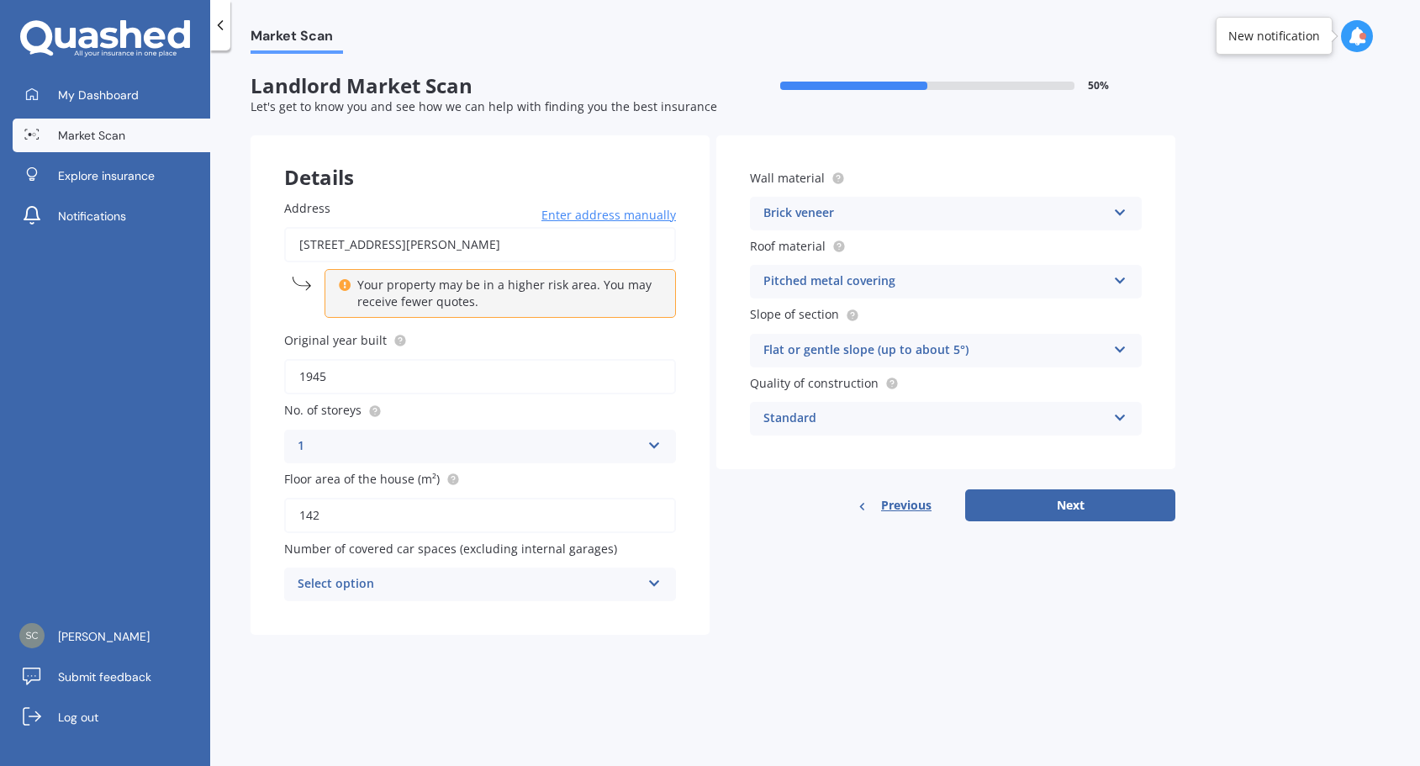
click at [535, 580] on div "Select option" at bounding box center [469, 584] width 343 height 20
click at [535, 580] on div "0" at bounding box center [469, 584] width 343 height 20
click at [535, 580] on div "Select option" at bounding box center [472, 584] width 335 height 18
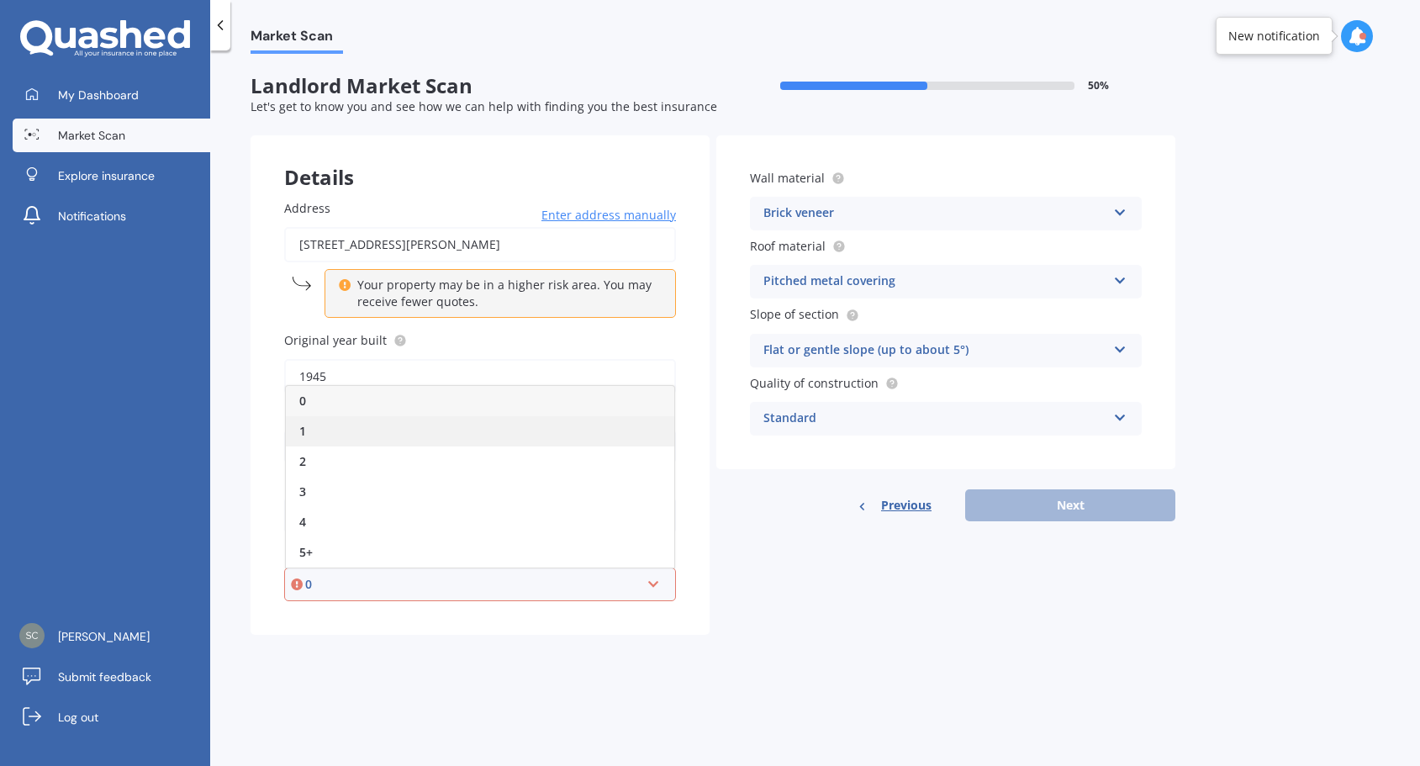
click at [431, 442] on div "1" at bounding box center [480, 431] width 388 height 30
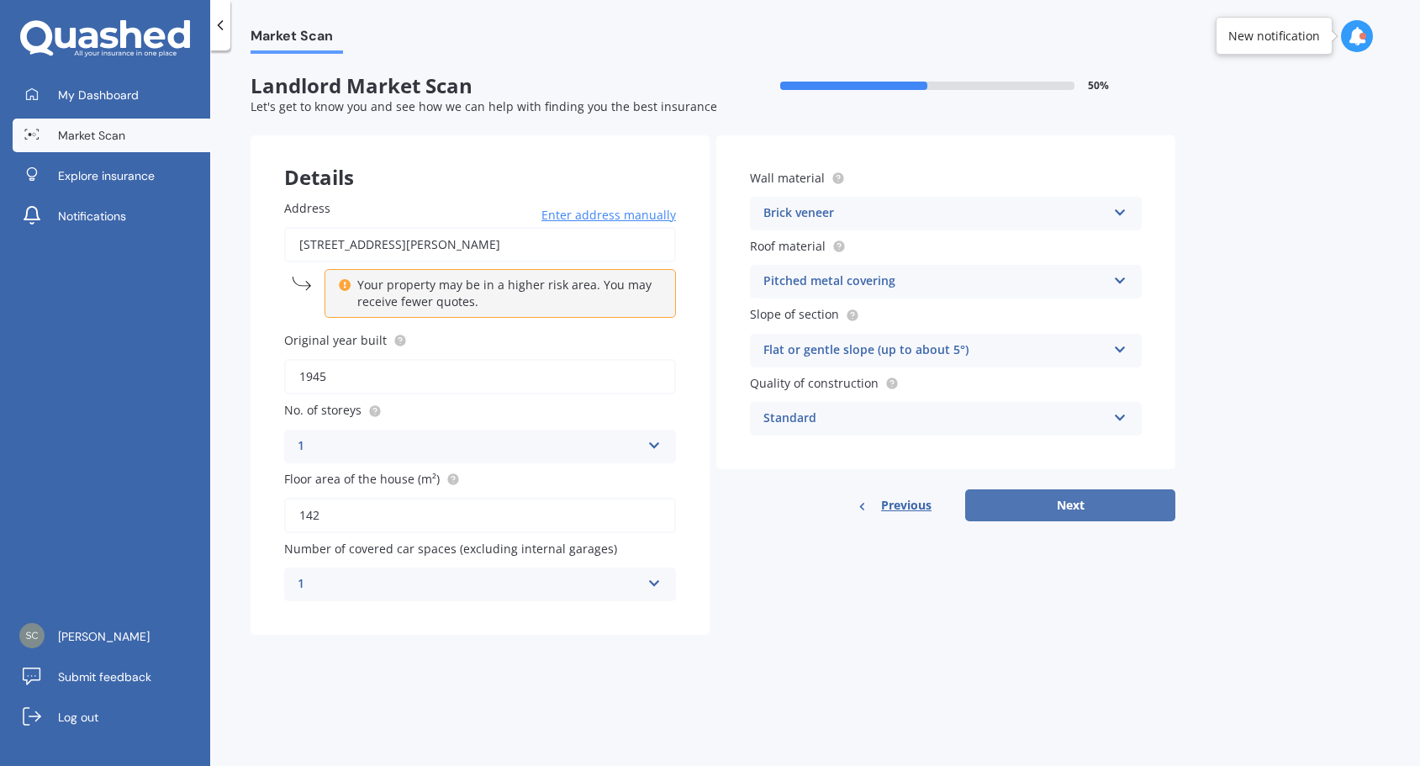
click at [1100, 512] on button "Next" at bounding box center [1070, 505] width 210 height 32
select select "15"
select select "12"
select select "1976"
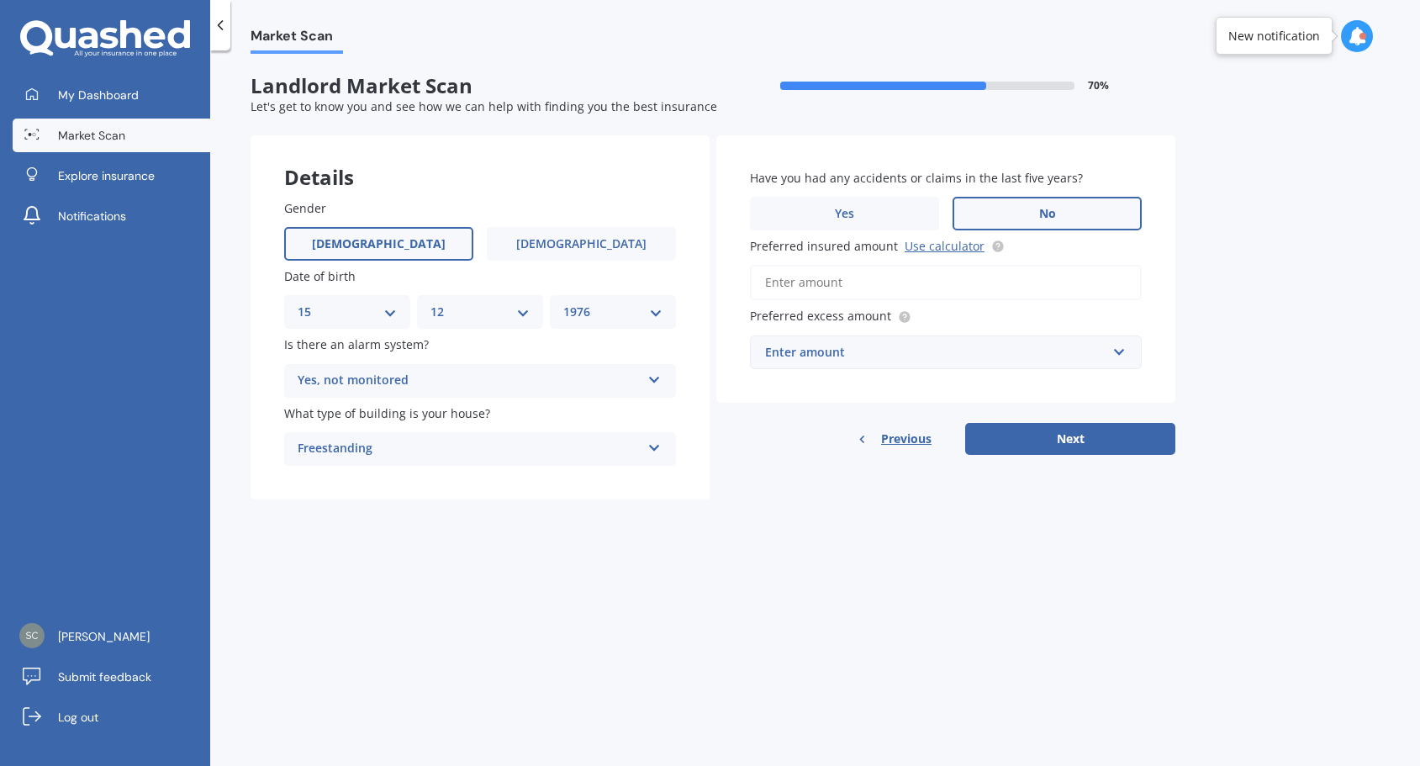
click at [837, 285] on input "Preferred insured amount Use calculator" at bounding box center [946, 282] width 392 height 35
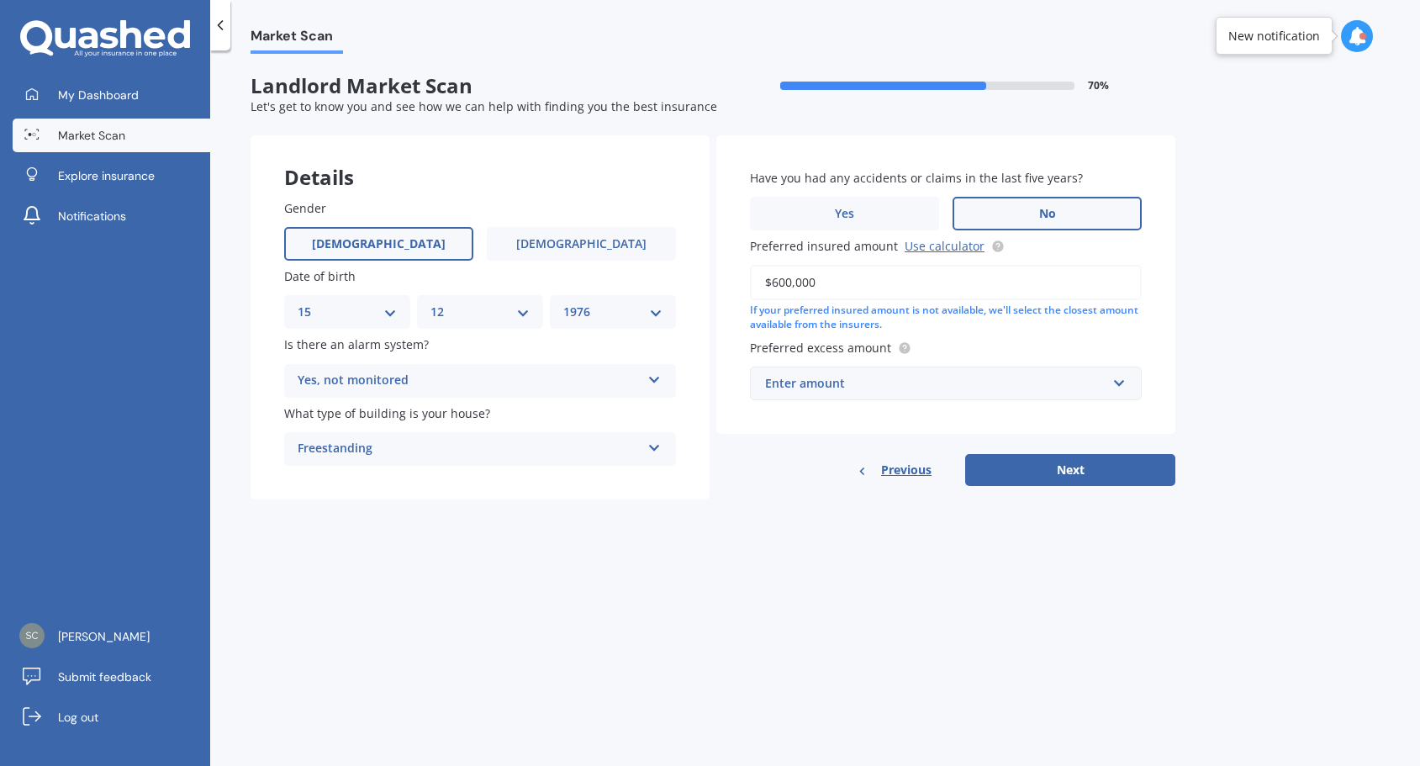
type input "$600,000"
click at [1008, 379] on div "Enter amount" at bounding box center [935, 383] width 341 height 18
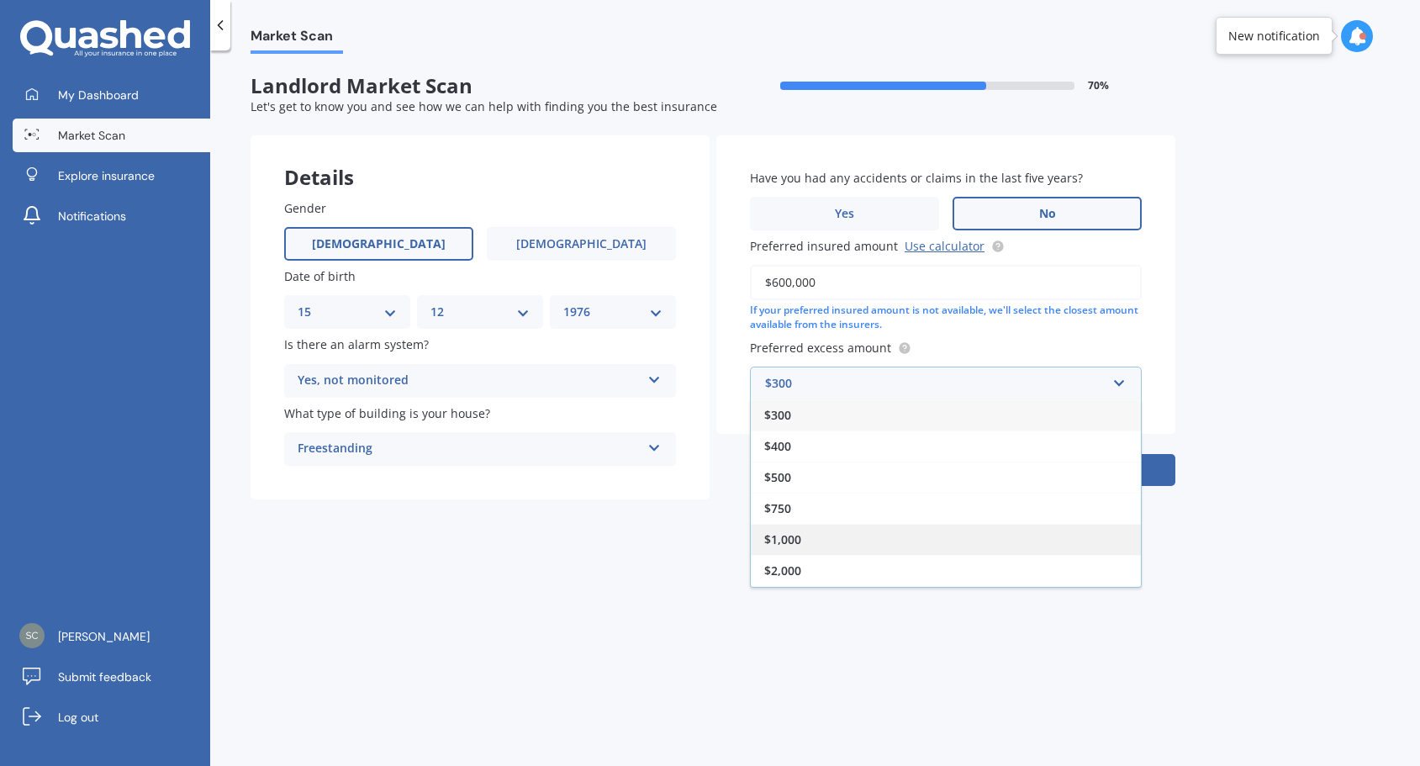
click at [855, 531] on div "$1,000" at bounding box center [946, 539] width 390 height 31
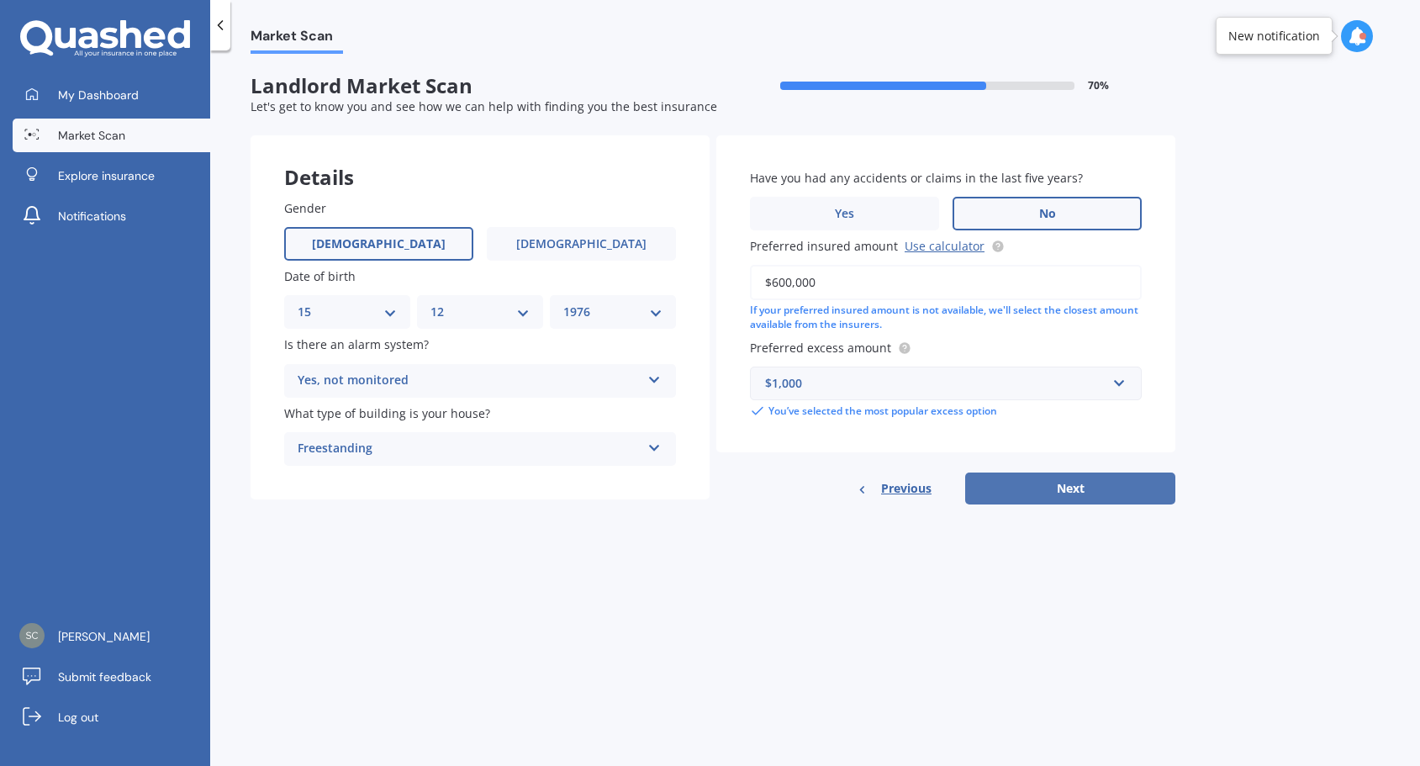
click at [1073, 486] on button "Next" at bounding box center [1070, 489] width 210 height 32
select select "15"
select select "12"
select select "1976"
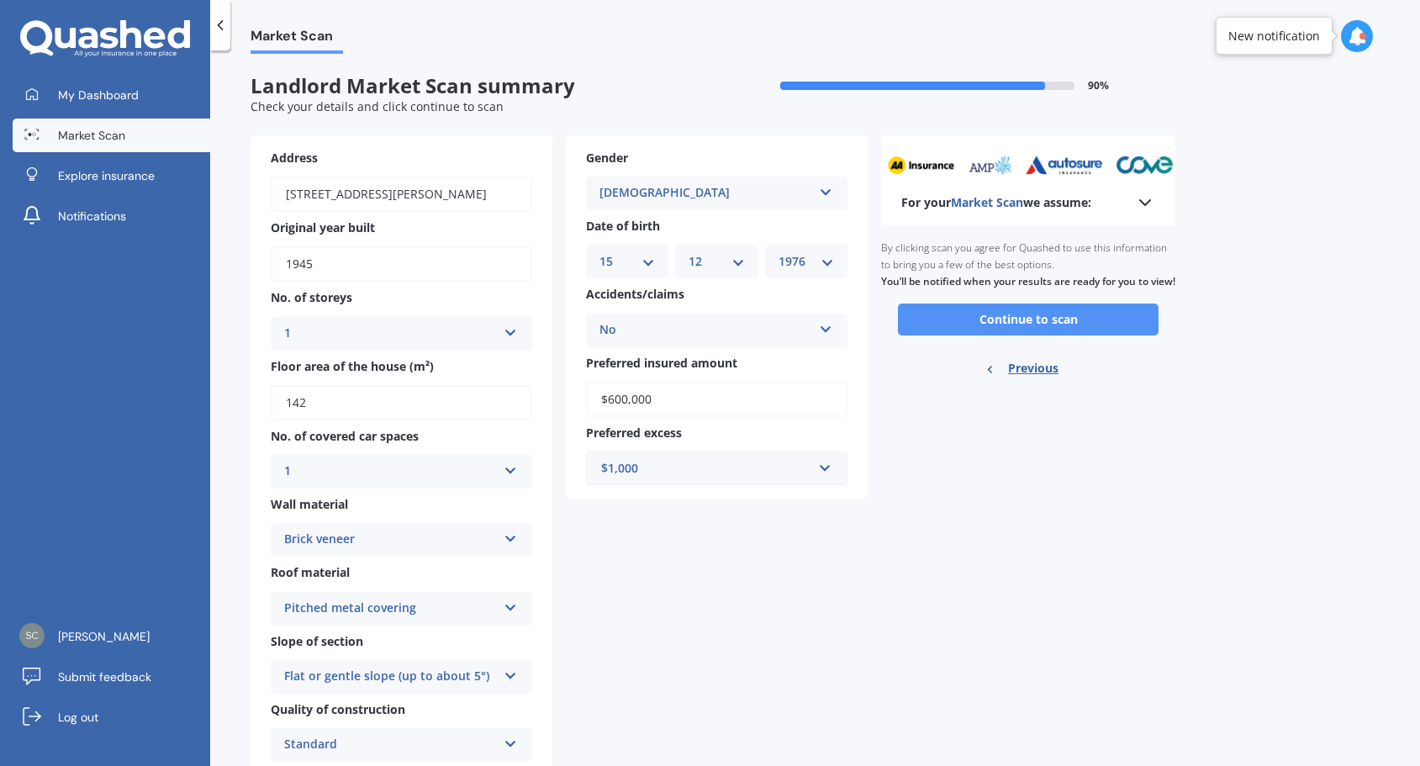
click at [1033, 330] on button "Continue to scan" at bounding box center [1028, 320] width 261 height 32
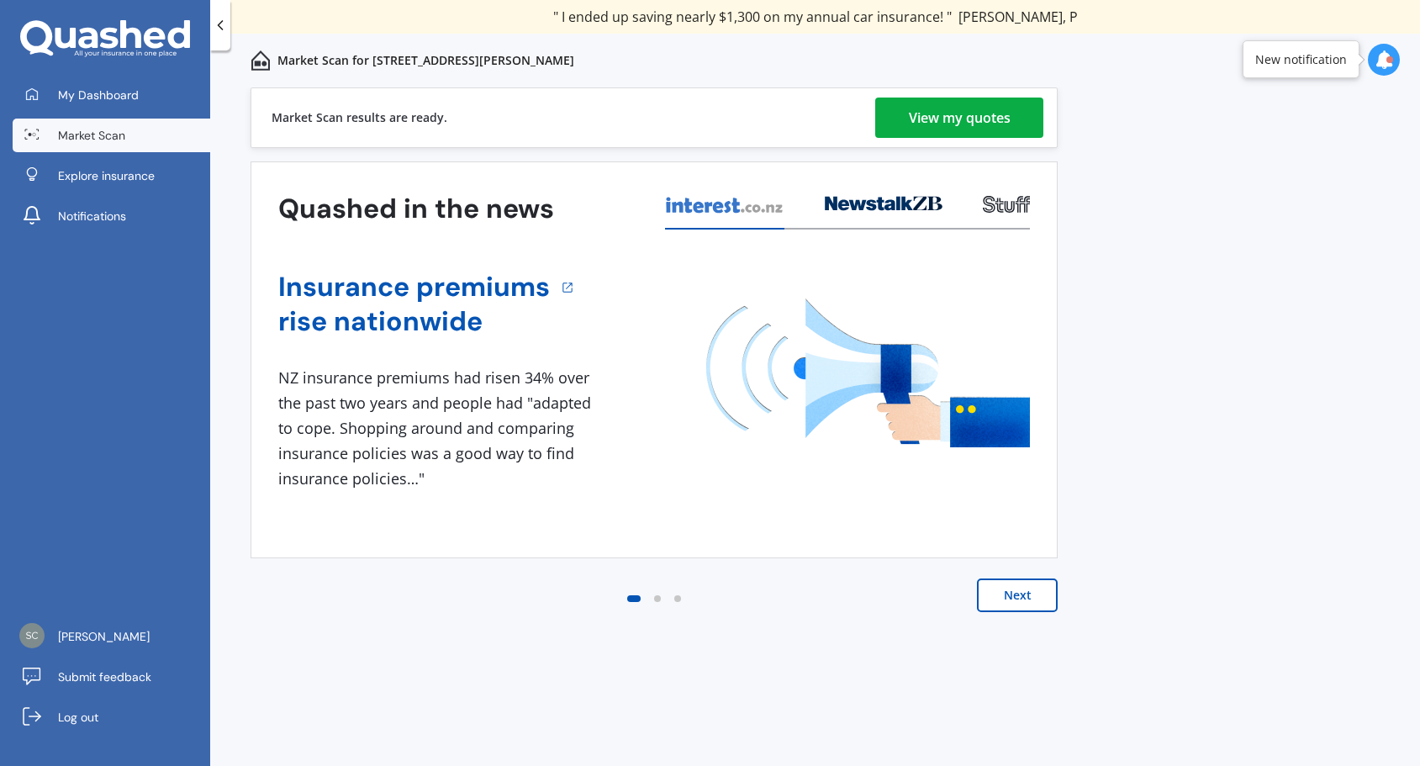
click at [943, 111] on div "View my quotes" at bounding box center [960, 118] width 102 height 40
